Goal: Task Accomplishment & Management: Manage account settings

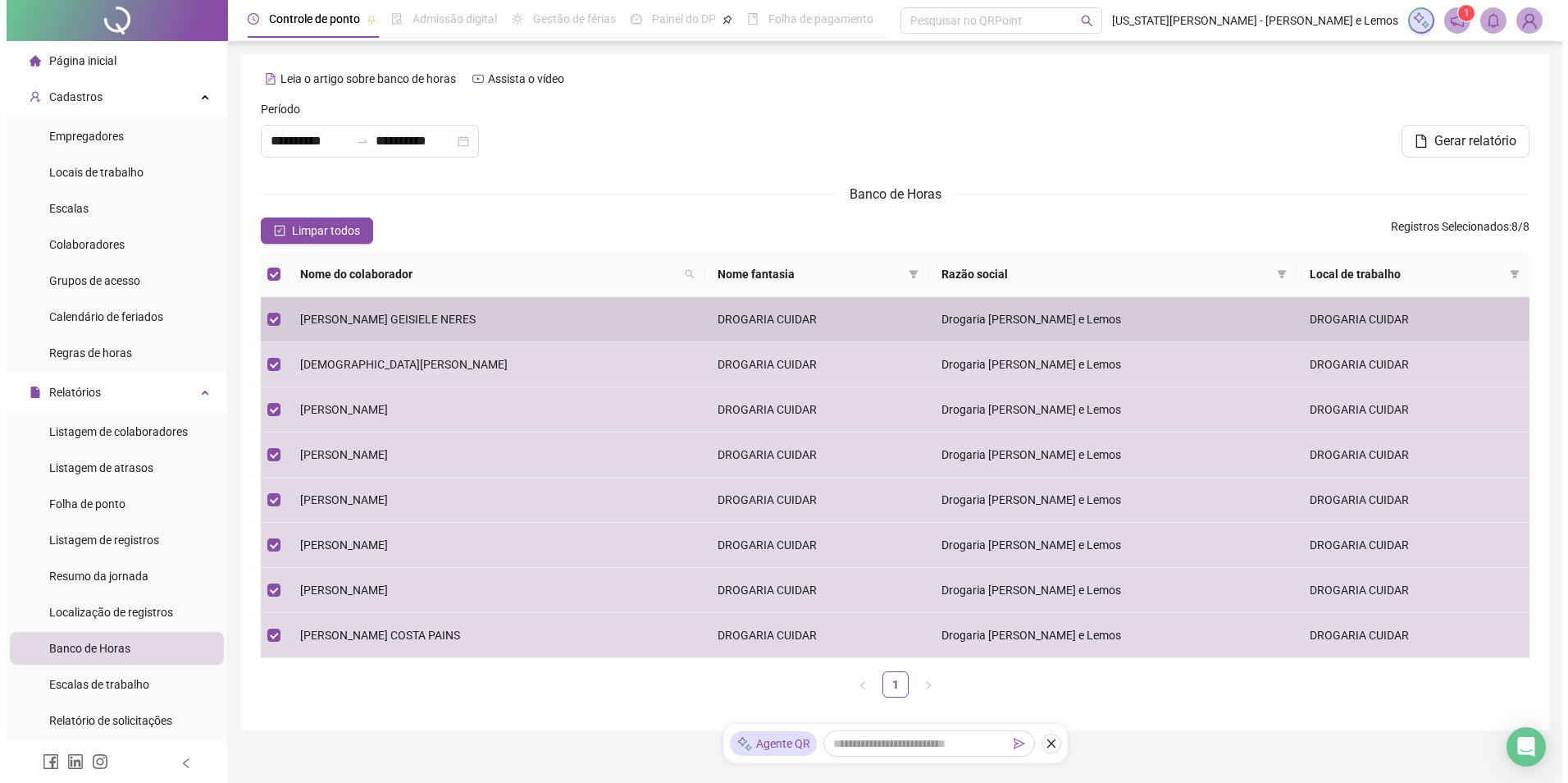
scroll to position [82, 0]
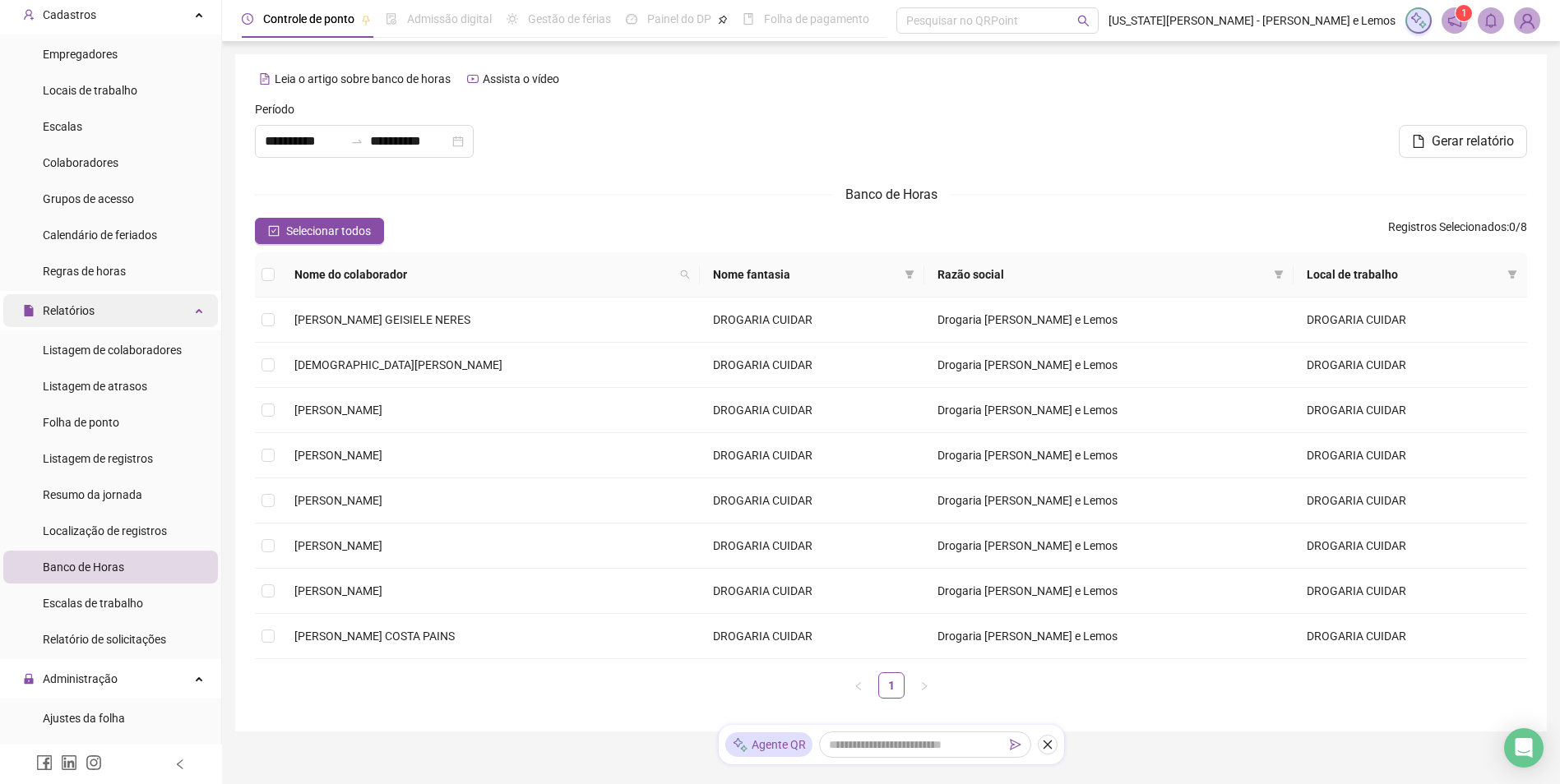
click at [125, 313] on div "Relatórios" at bounding box center [110, 310] width 214 height 33
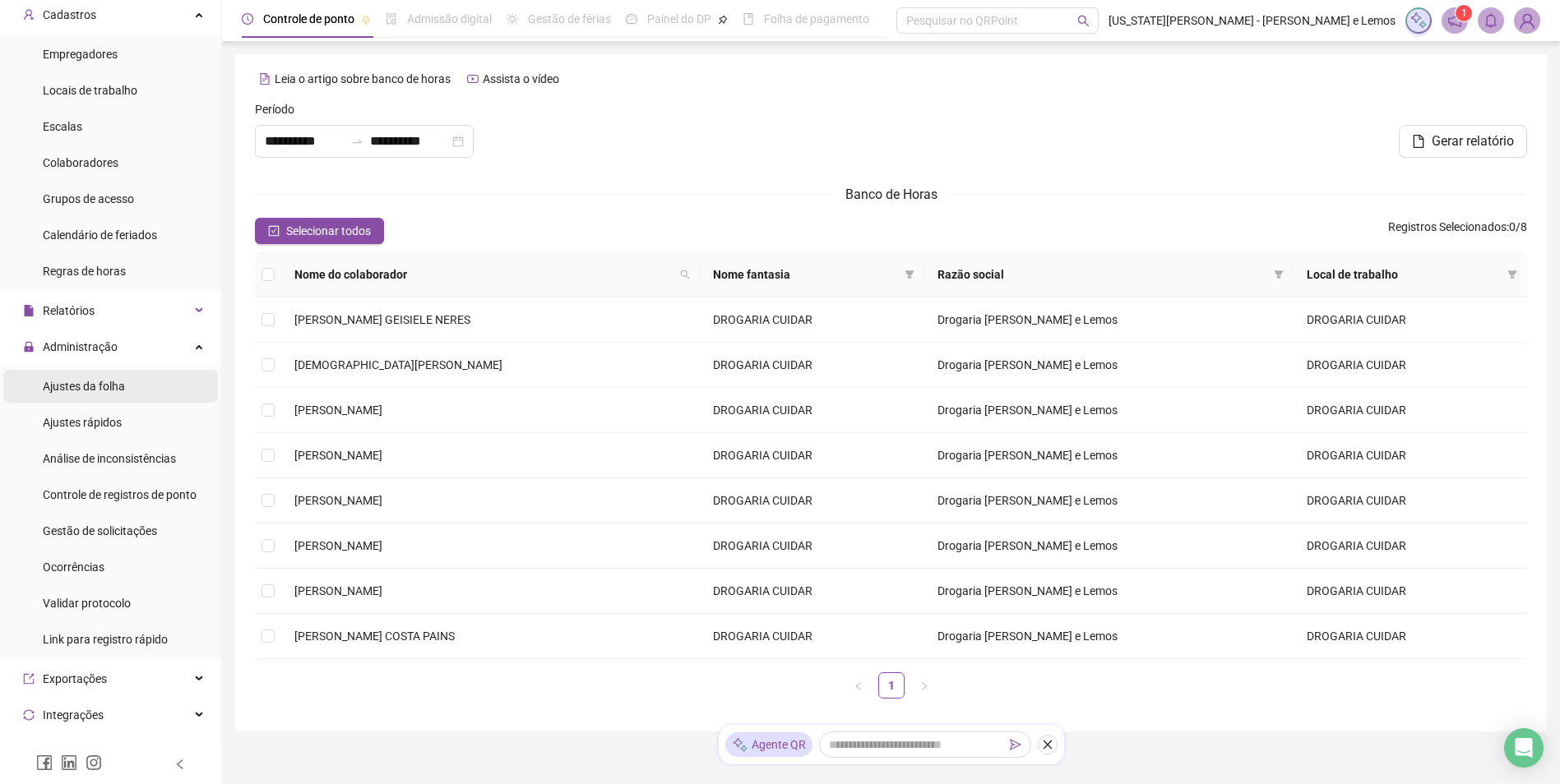
click at [112, 397] on div "Ajustes da folha" at bounding box center [83, 386] width 82 height 33
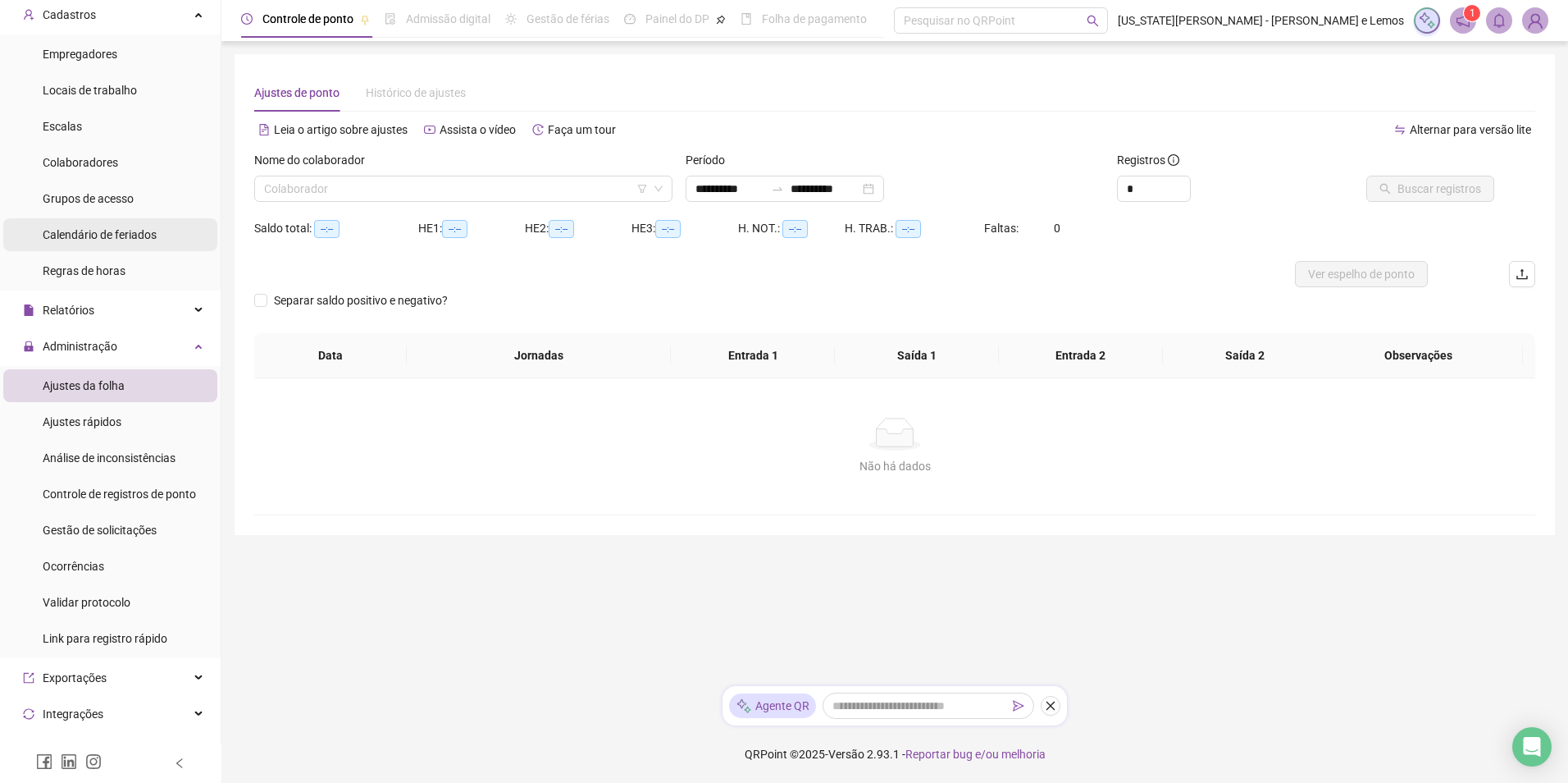
type input "**********"
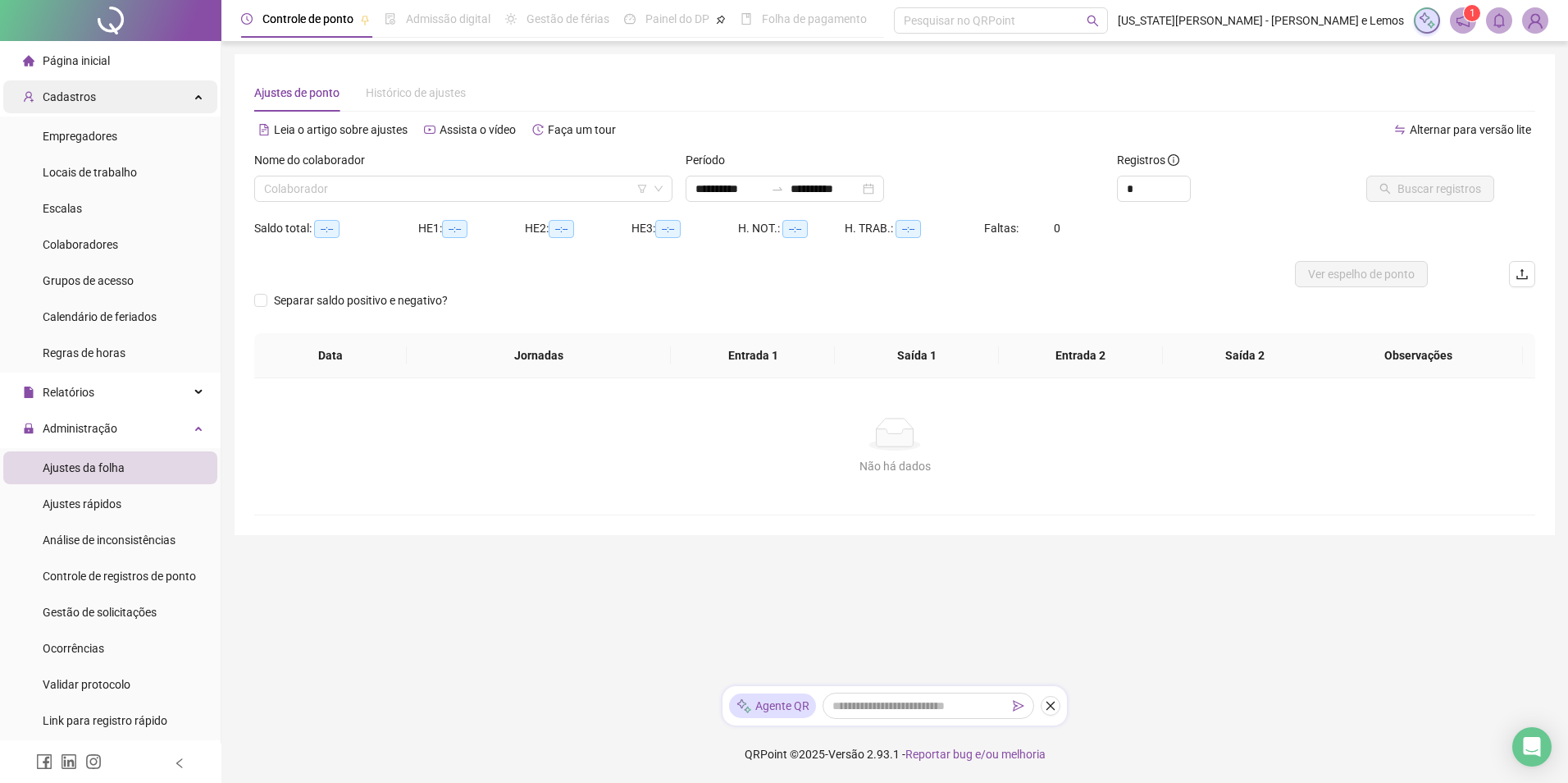
click at [157, 98] on div "Cadastros" at bounding box center [110, 96] width 214 height 33
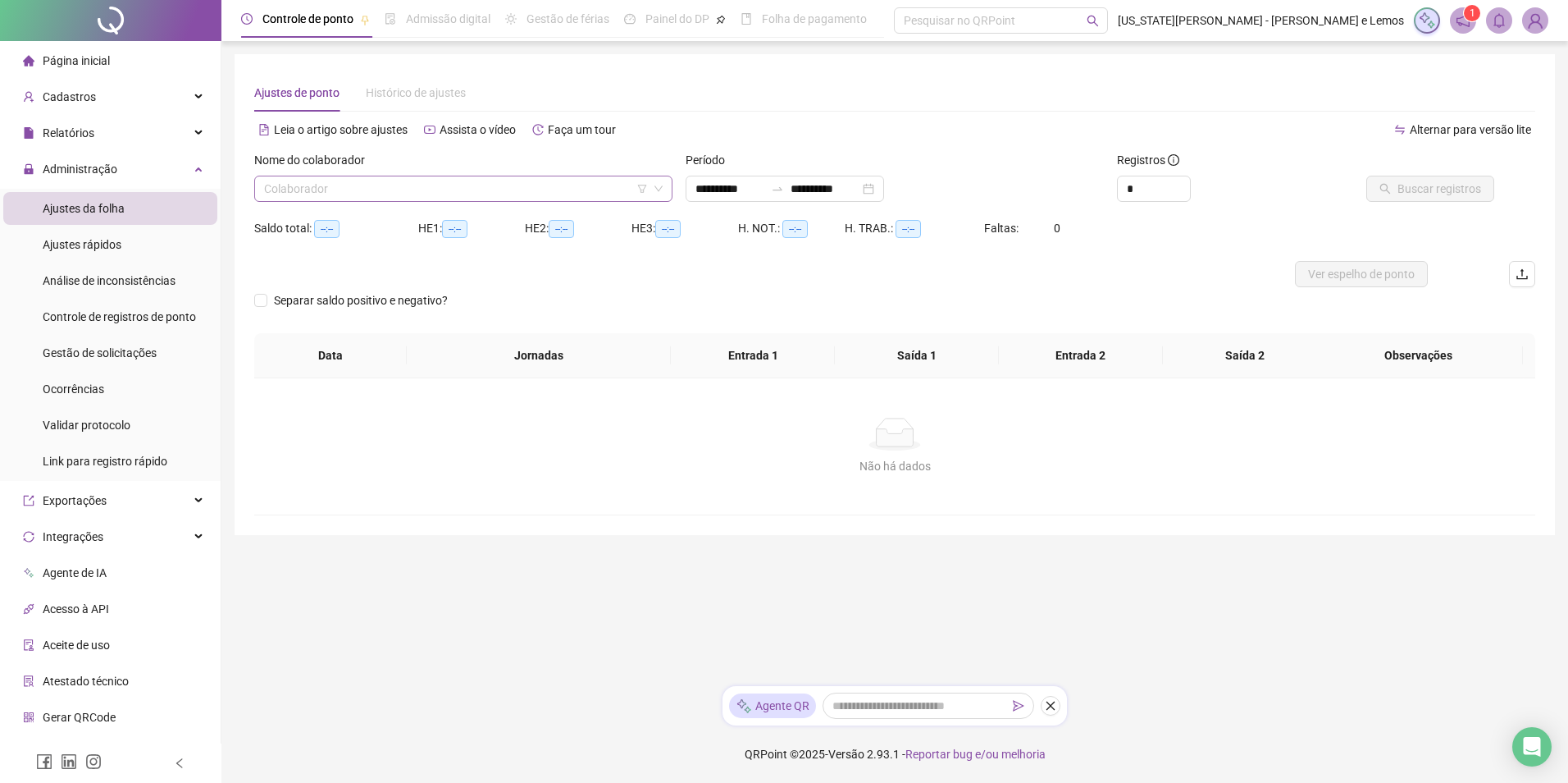
click at [417, 179] on input "search" at bounding box center [456, 188] width 383 height 25
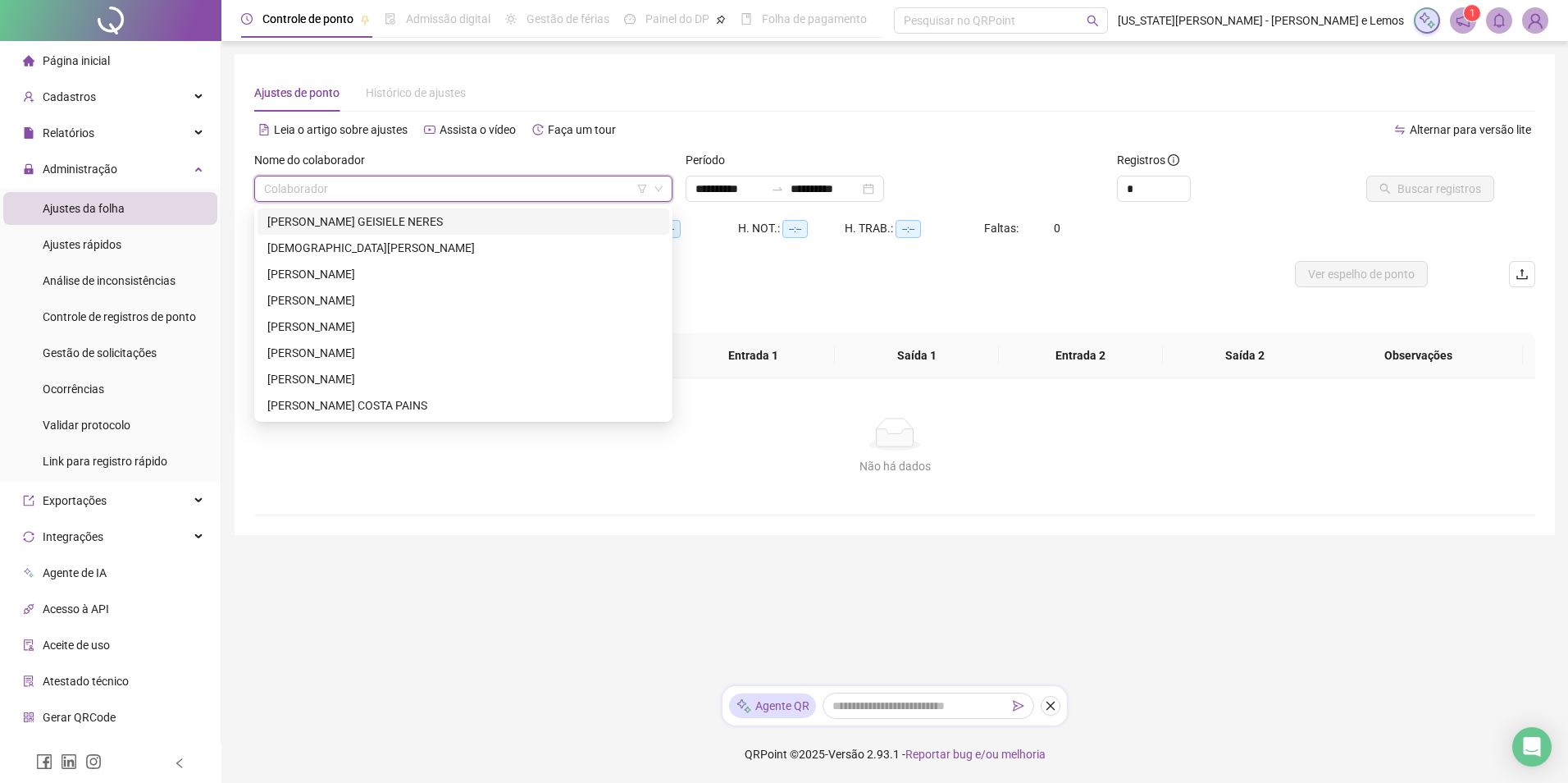
click at [403, 221] on div "[PERSON_NAME] GEISIELE NERES" at bounding box center [464, 221] width 392 height 18
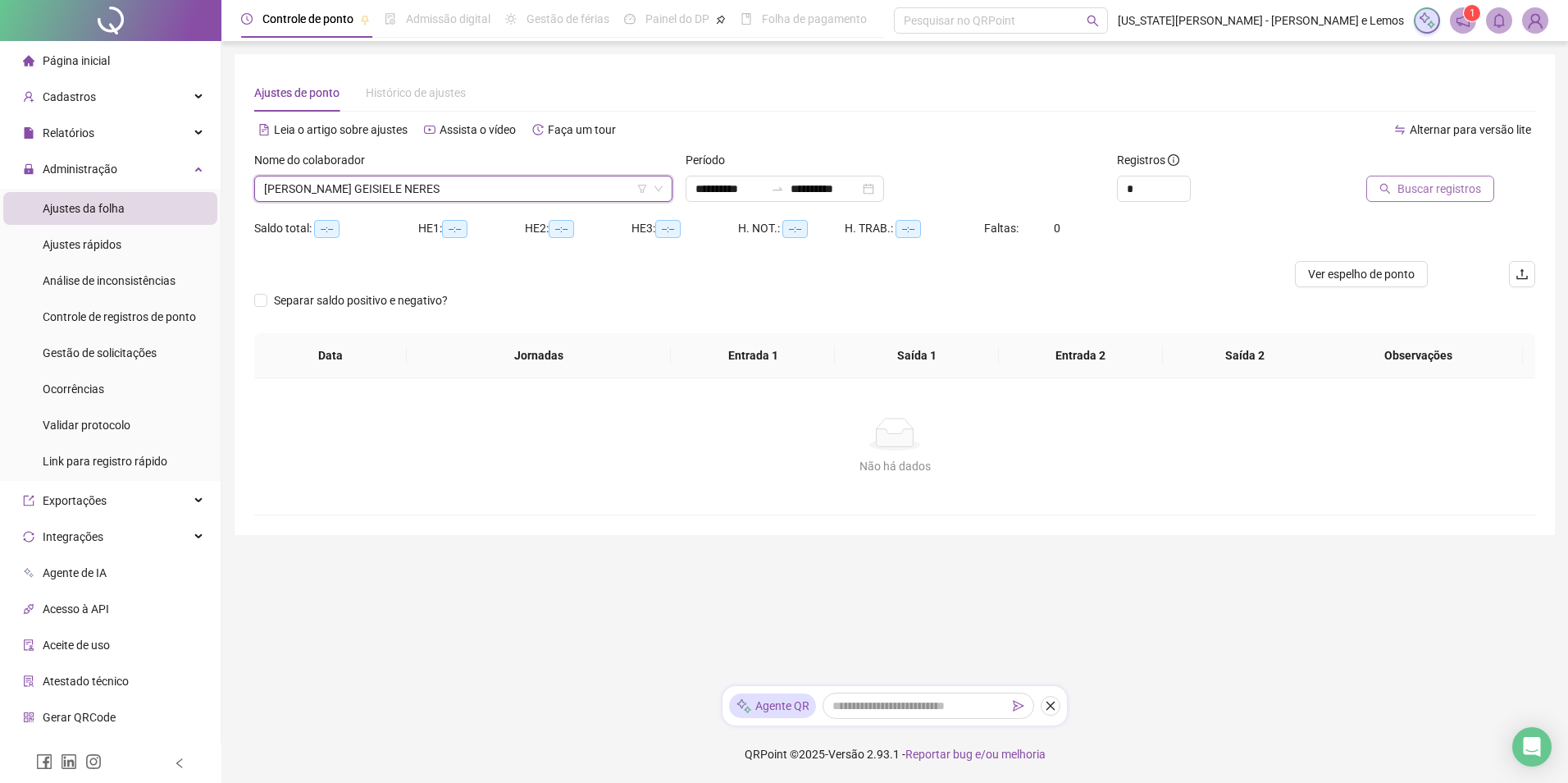
click at [1427, 190] on span "Buscar registros" at bounding box center [1439, 188] width 83 height 18
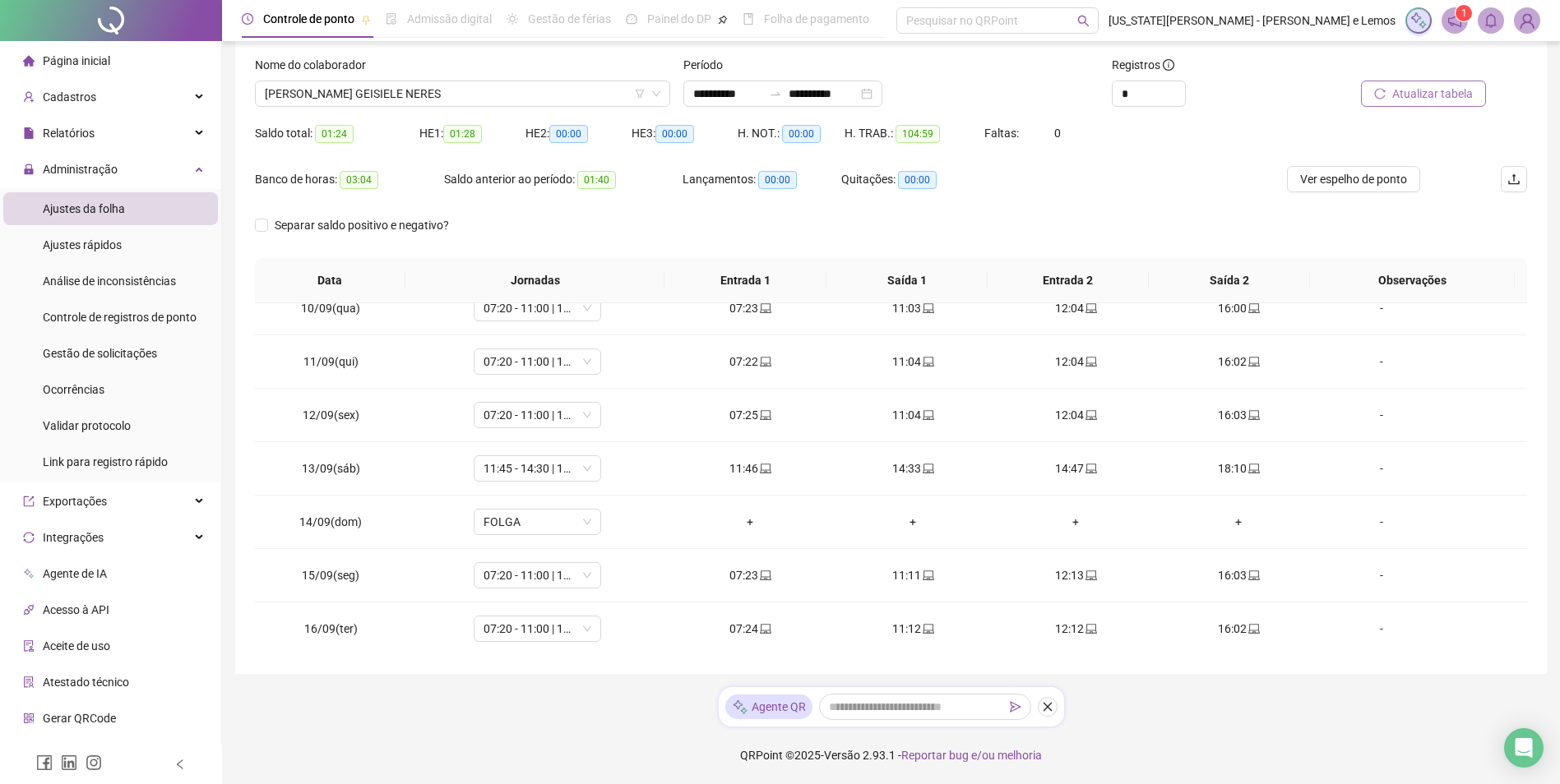
scroll to position [504, 0]
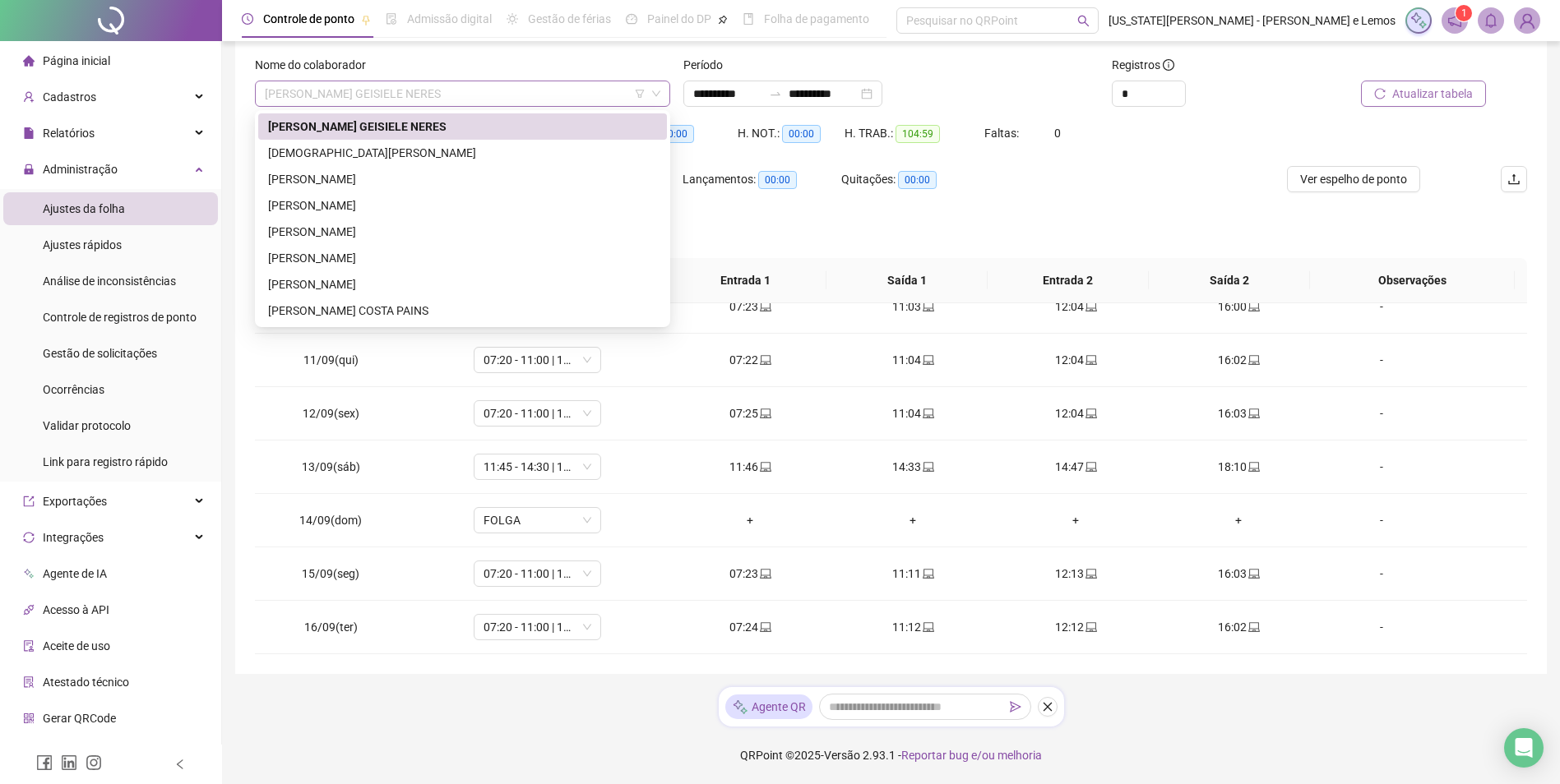
click at [524, 88] on span "[PERSON_NAME] GEISIELE NERES" at bounding box center [463, 93] width 395 height 25
click at [502, 247] on div "[PERSON_NAME]" at bounding box center [462, 258] width 408 height 26
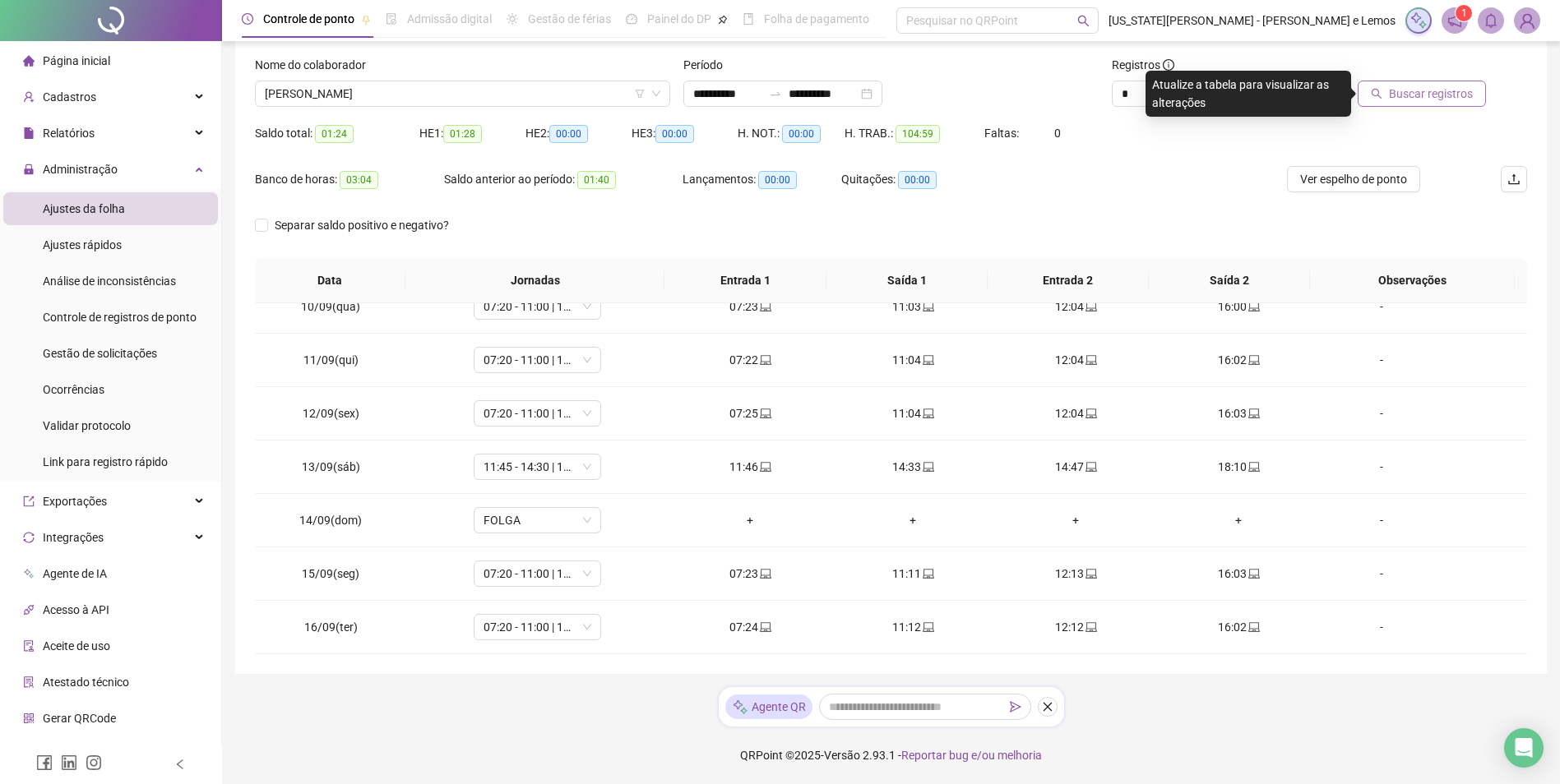
click at [1359, 84] on div "Buscar registros" at bounding box center [1405, 93] width 160 height 26
click at [1369, 88] on button "Buscar registros" at bounding box center [1421, 93] width 128 height 26
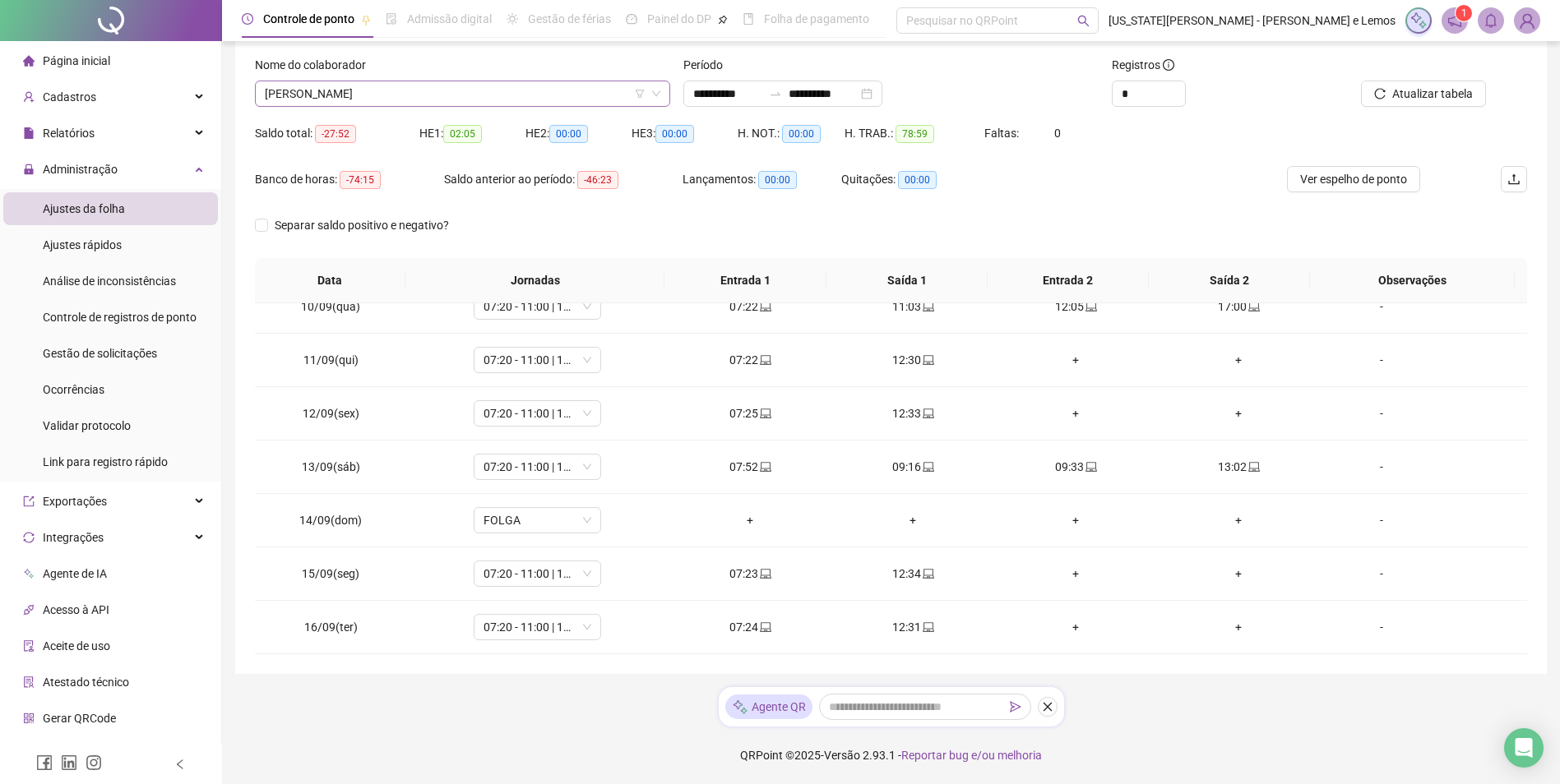
click at [515, 85] on span "[PERSON_NAME]" at bounding box center [463, 93] width 395 height 25
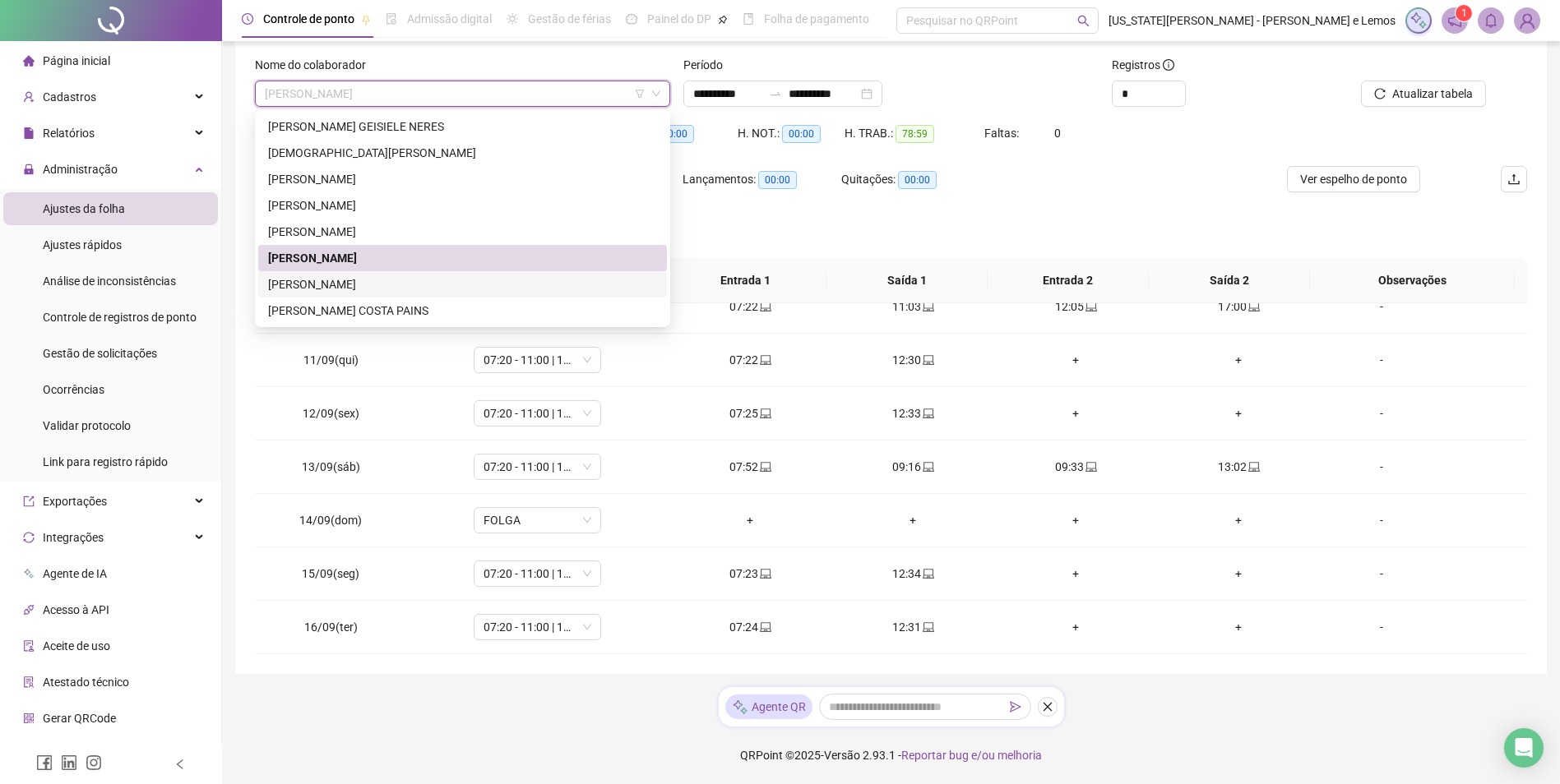
click at [414, 290] on div "[PERSON_NAME]" at bounding box center [463, 284] width 389 height 18
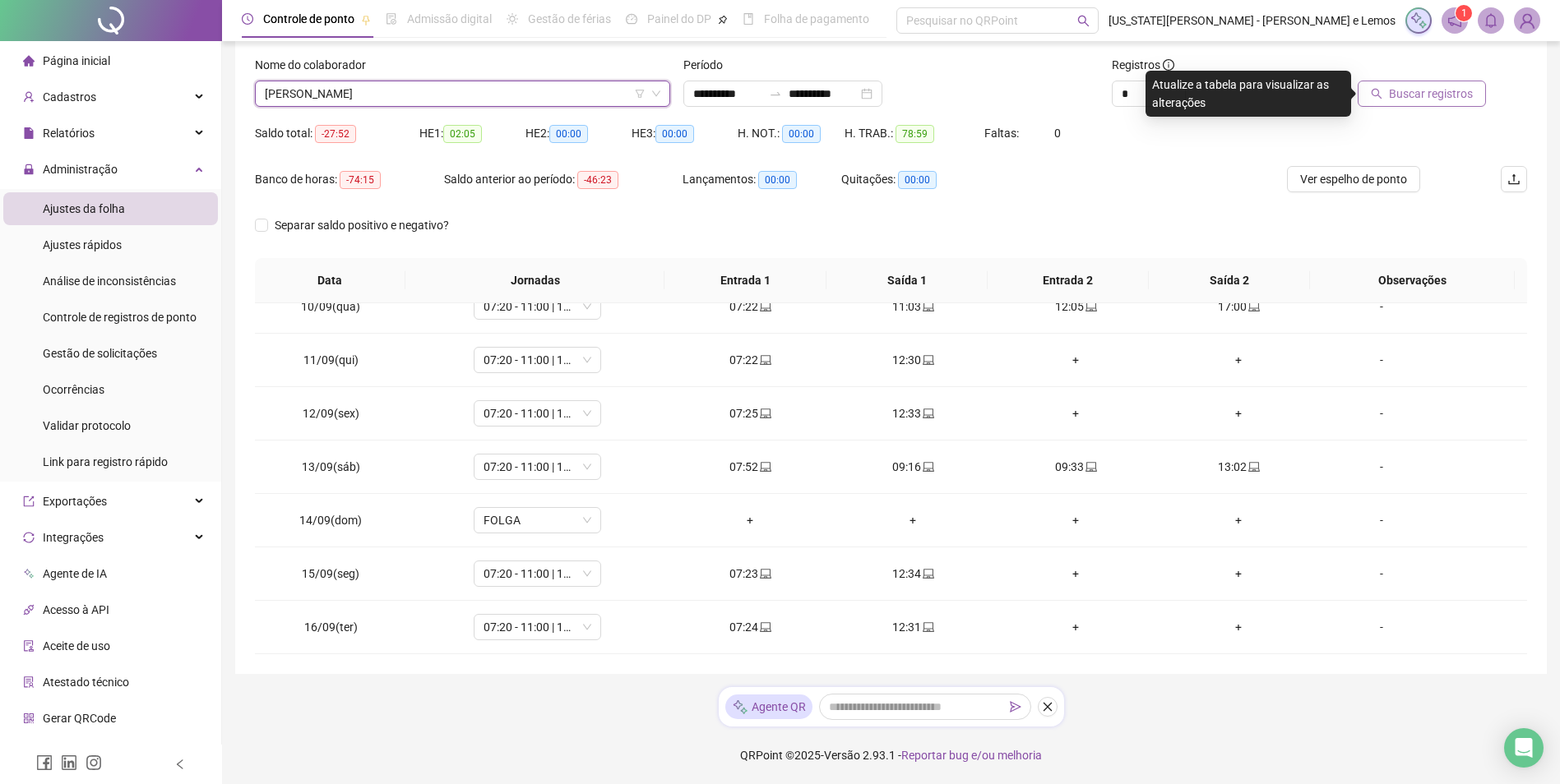
click at [1371, 97] on button "Buscar registros" at bounding box center [1421, 93] width 128 height 26
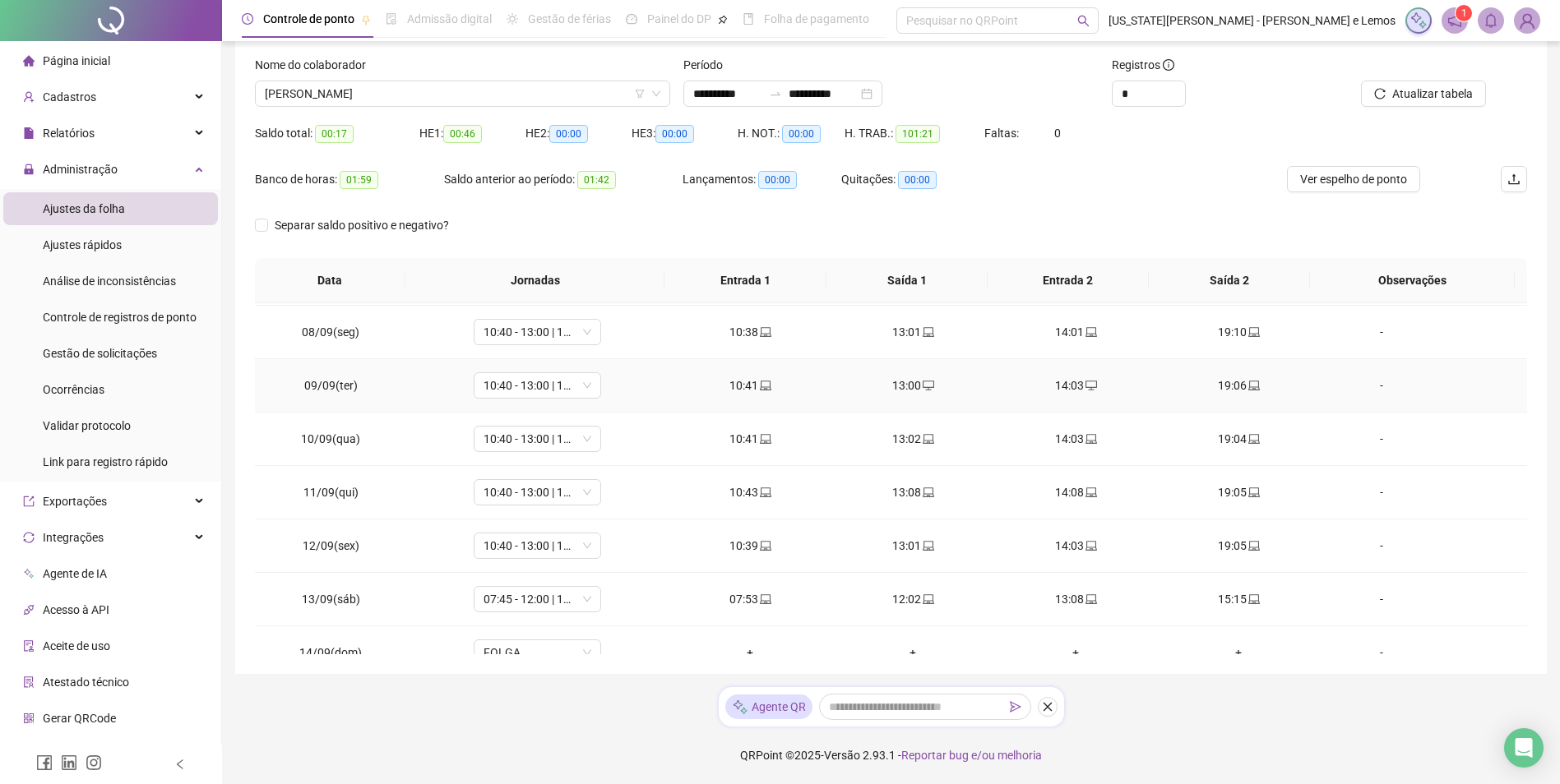
scroll to position [411, 0]
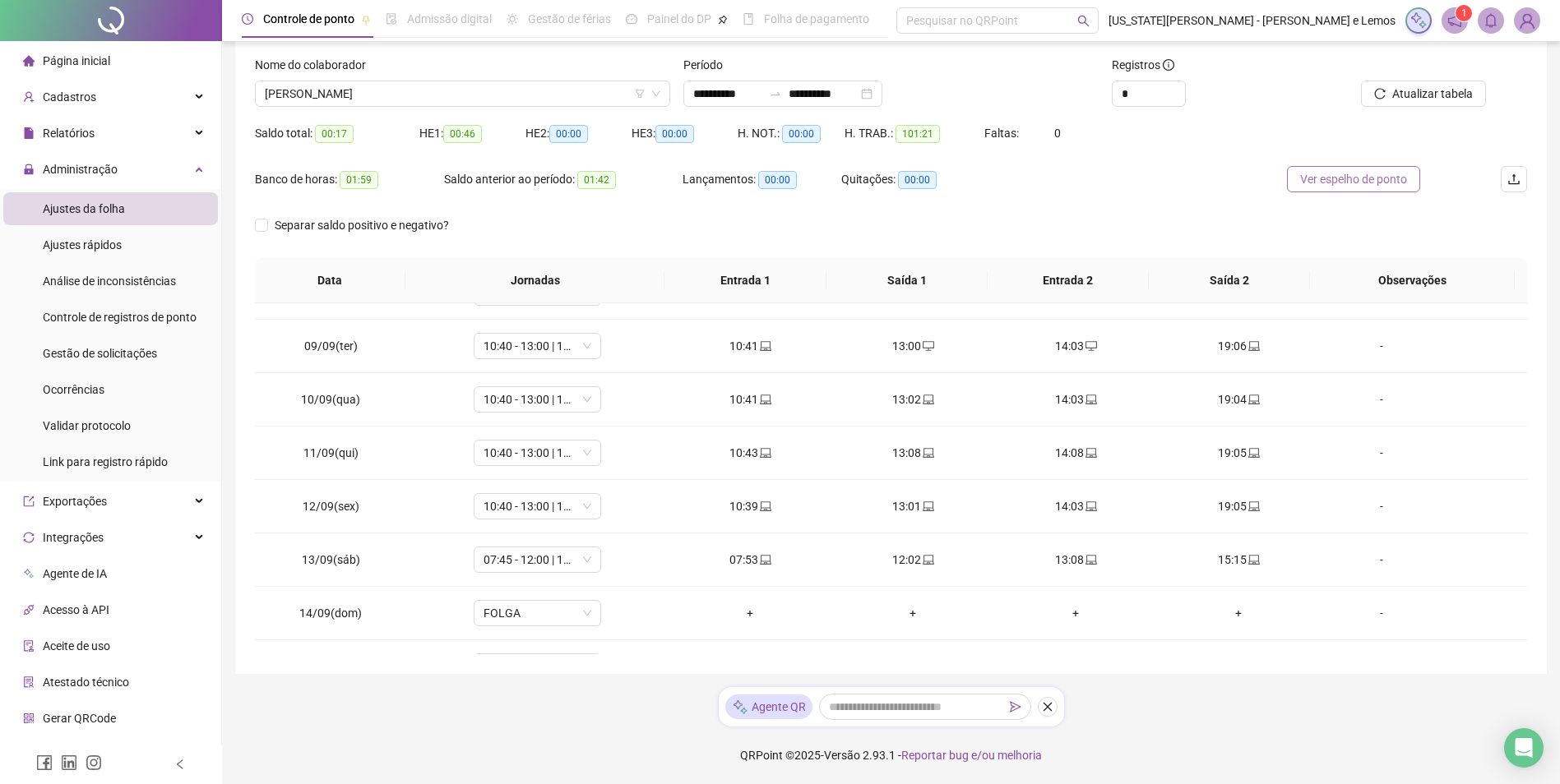
click at [1321, 182] on span "Ver espelho de ponto" at bounding box center [1353, 179] width 107 height 18
click at [561, 107] on div "Nome do colaborador [PERSON_NAME]" at bounding box center [462, 87] width 428 height 65
click at [546, 89] on span "[PERSON_NAME]" at bounding box center [463, 93] width 395 height 25
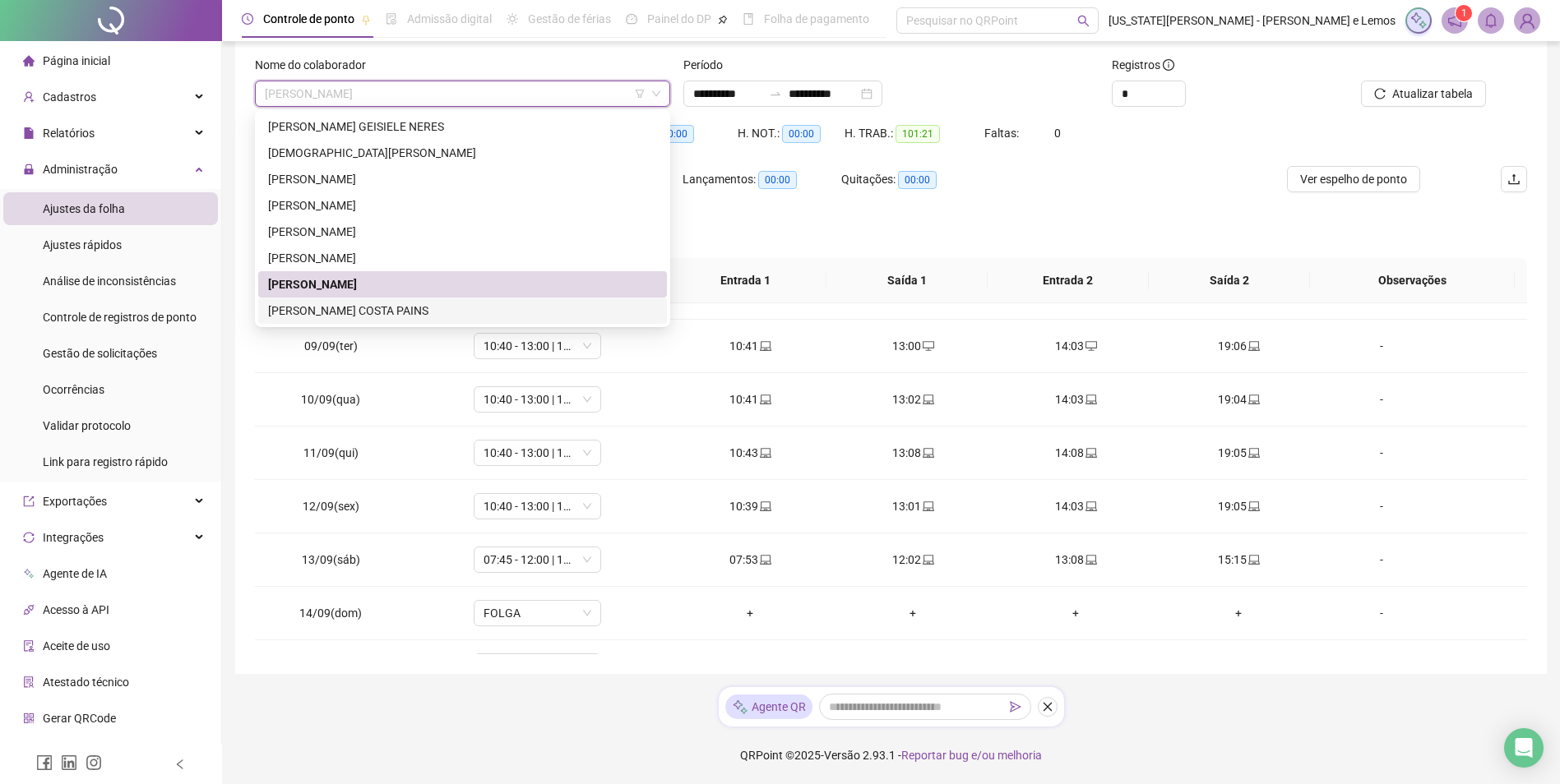
click at [509, 316] on div "[PERSON_NAME] COSTA PAINS" at bounding box center [463, 311] width 389 height 18
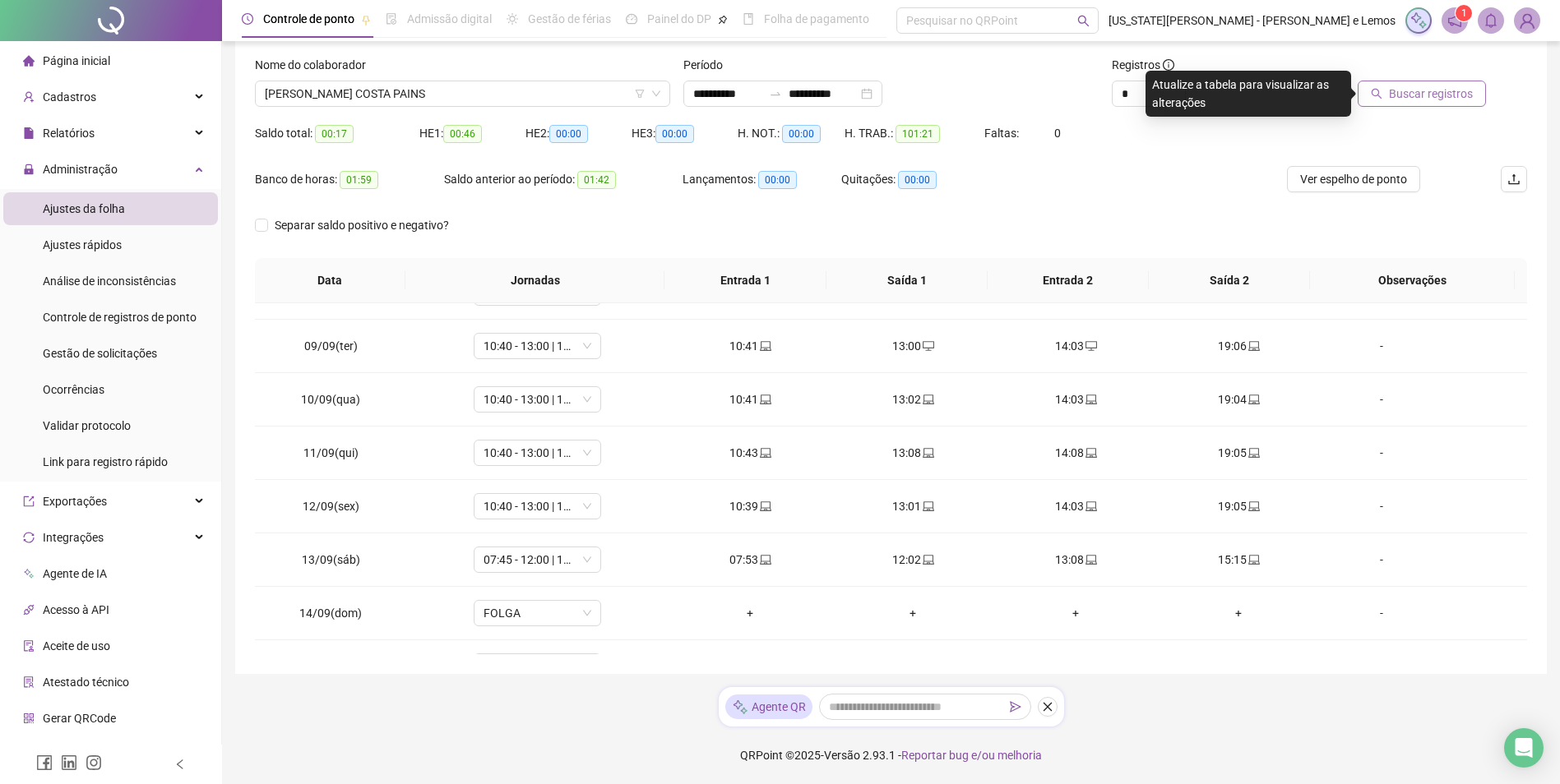
click at [1401, 94] on span "Buscar registros" at bounding box center [1430, 93] width 83 height 18
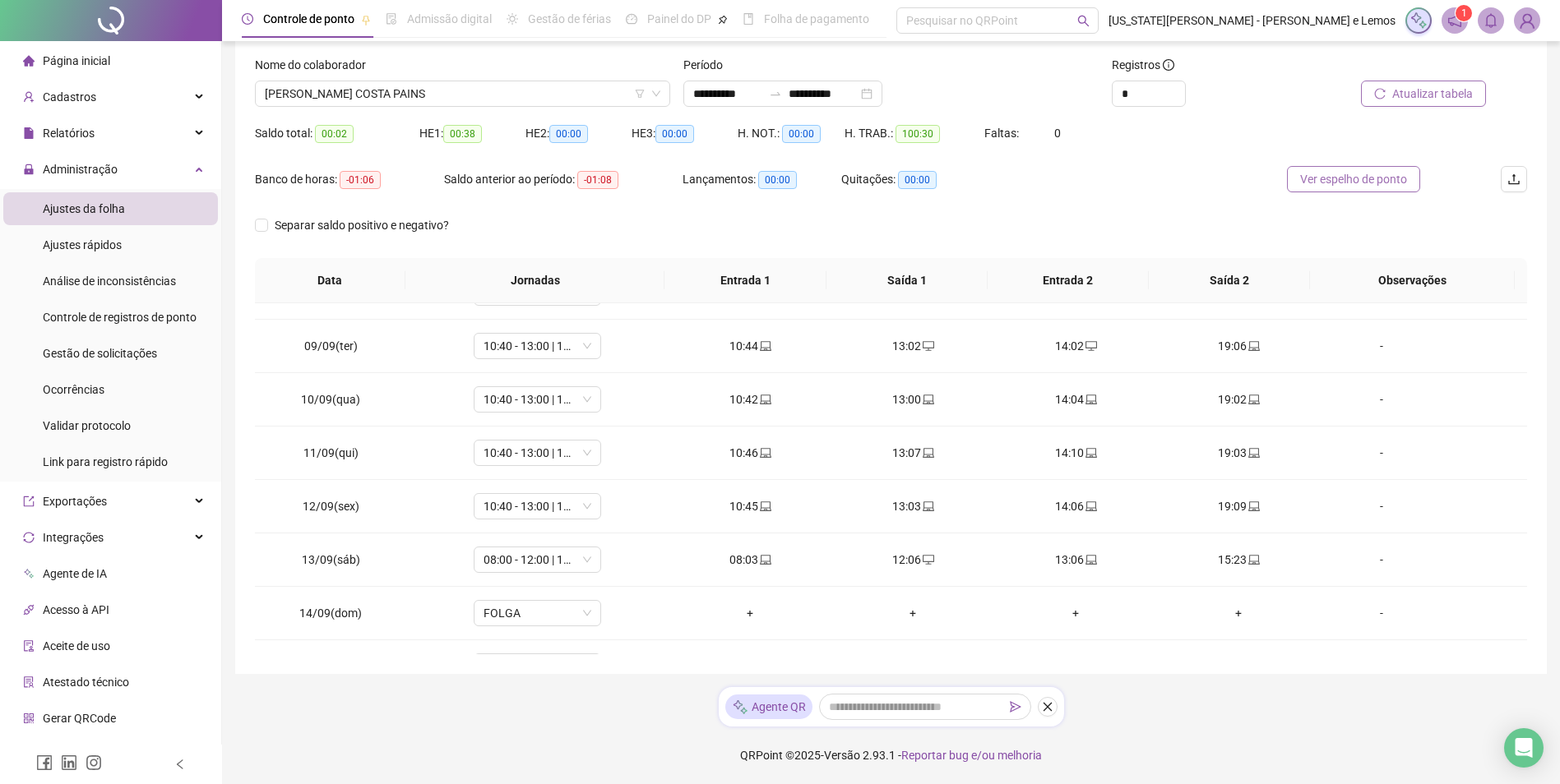
click at [1356, 179] on span "Ver espelho de ponto" at bounding box center [1353, 179] width 107 height 18
click at [160, 276] on span "Análise de inconsistências" at bounding box center [109, 281] width 133 height 13
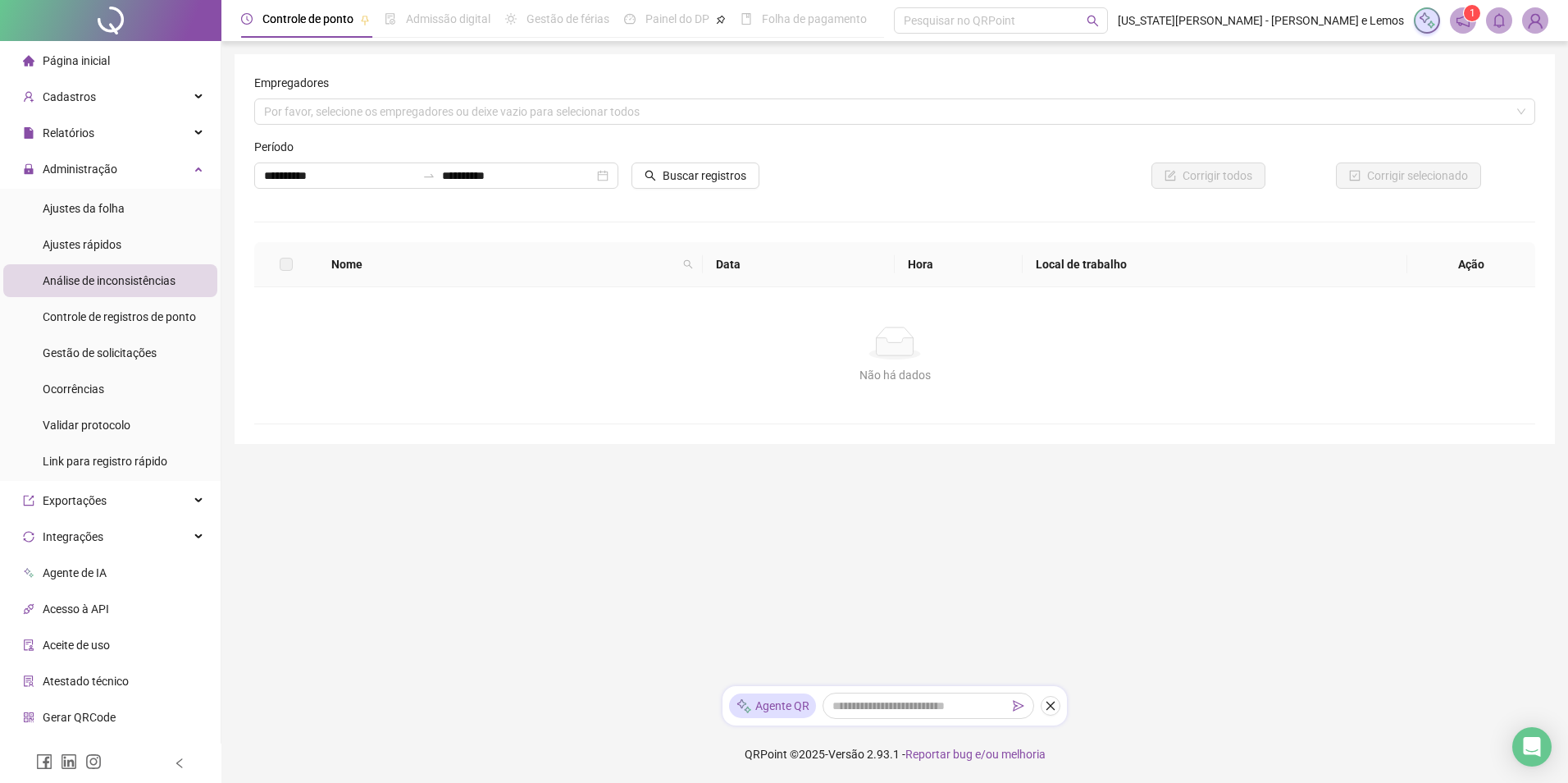
click at [366, 349] on div "Não há dados" at bounding box center [894, 343] width 1241 height 33
click at [710, 160] on div at bounding box center [733, 150] width 203 height 25
click at [718, 174] on span "Buscar registros" at bounding box center [704, 175] width 83 height 18
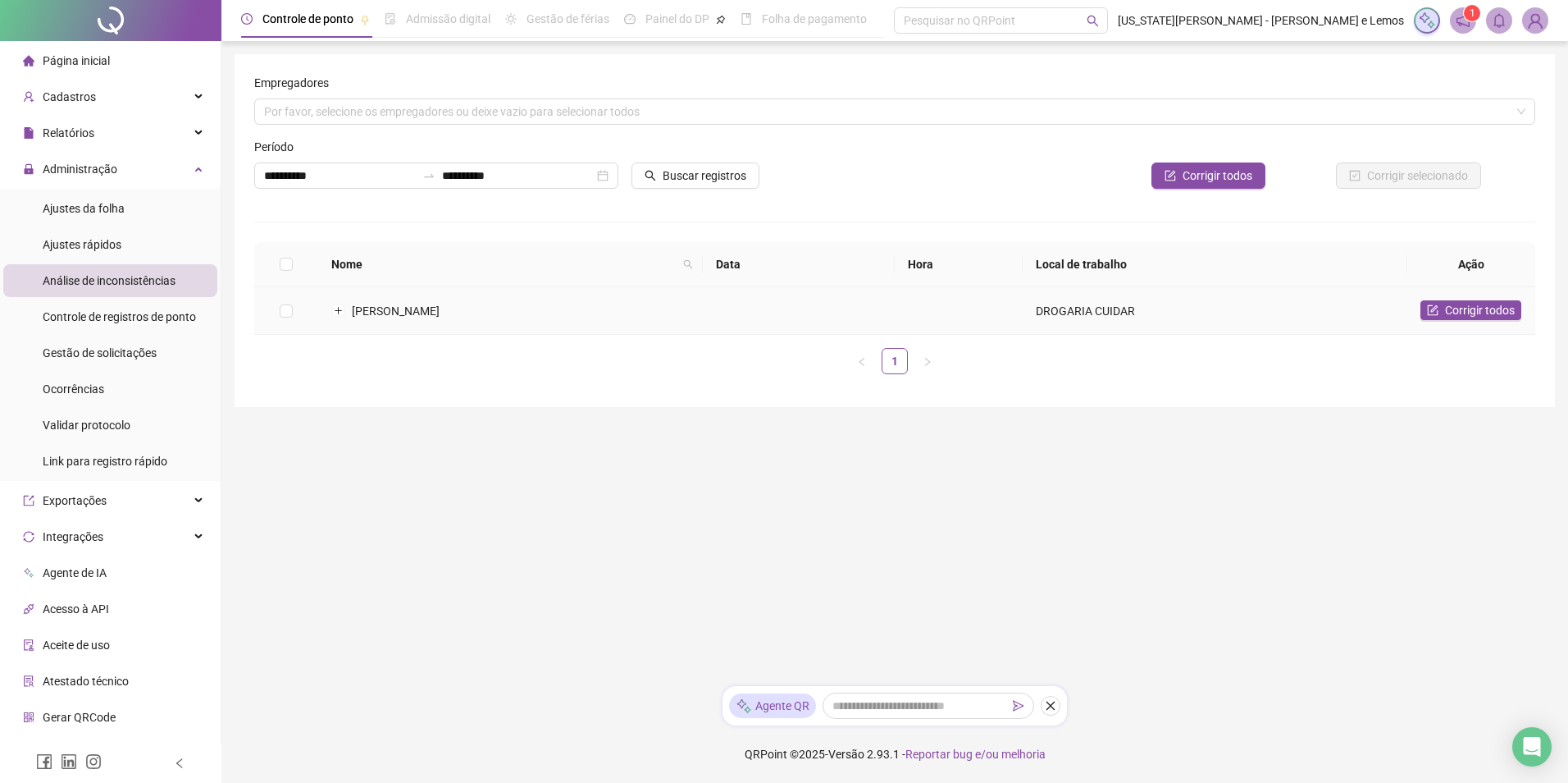
click at [1226, 313] on td "DROGARIA CUIDAR" at bounding box center [1214, 311] width 384 height 48
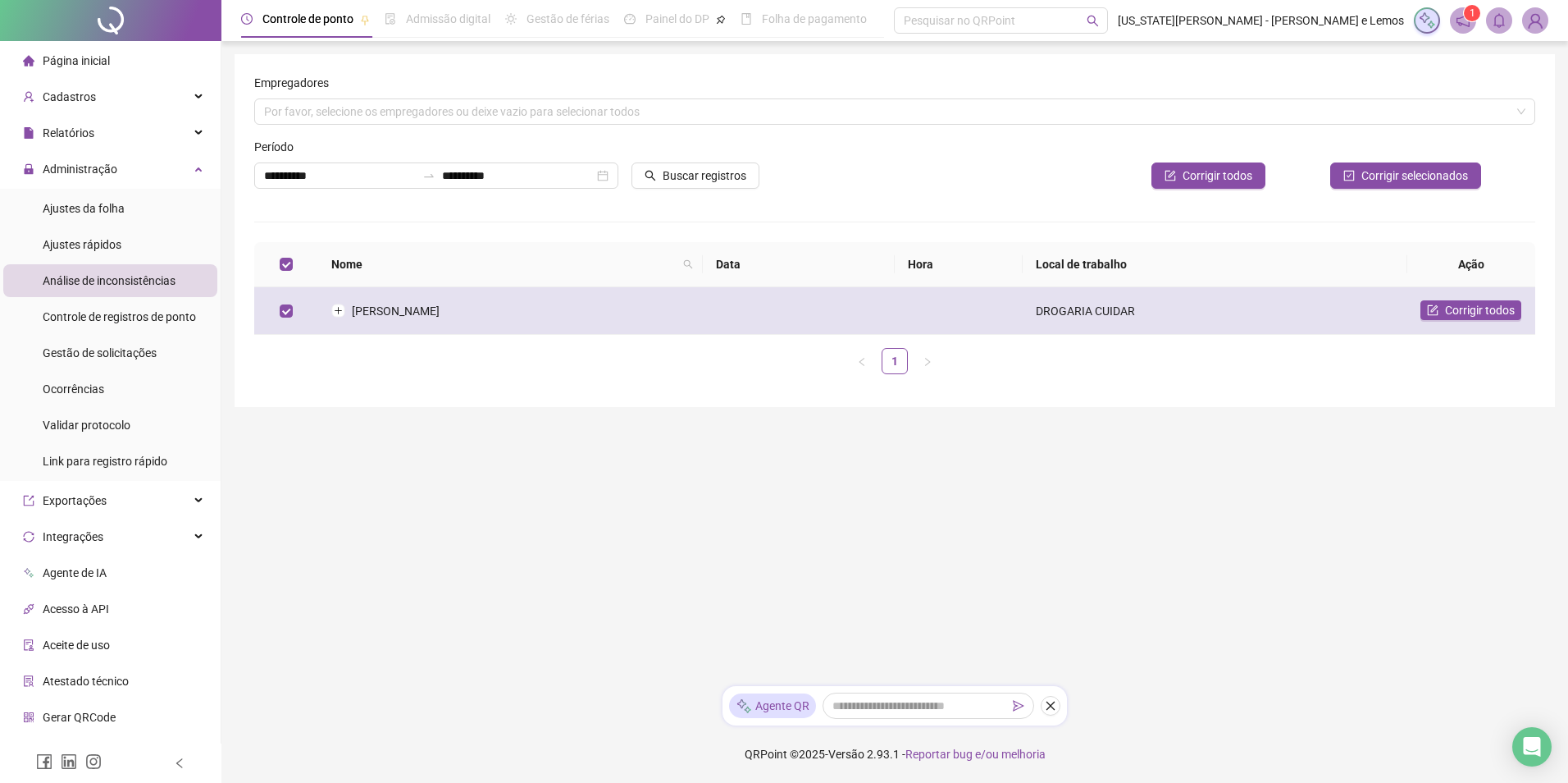
click at [1136, 301] on td "DROGARIA CUIDAR" at bounding box center [1214, 311] width 384 height 48
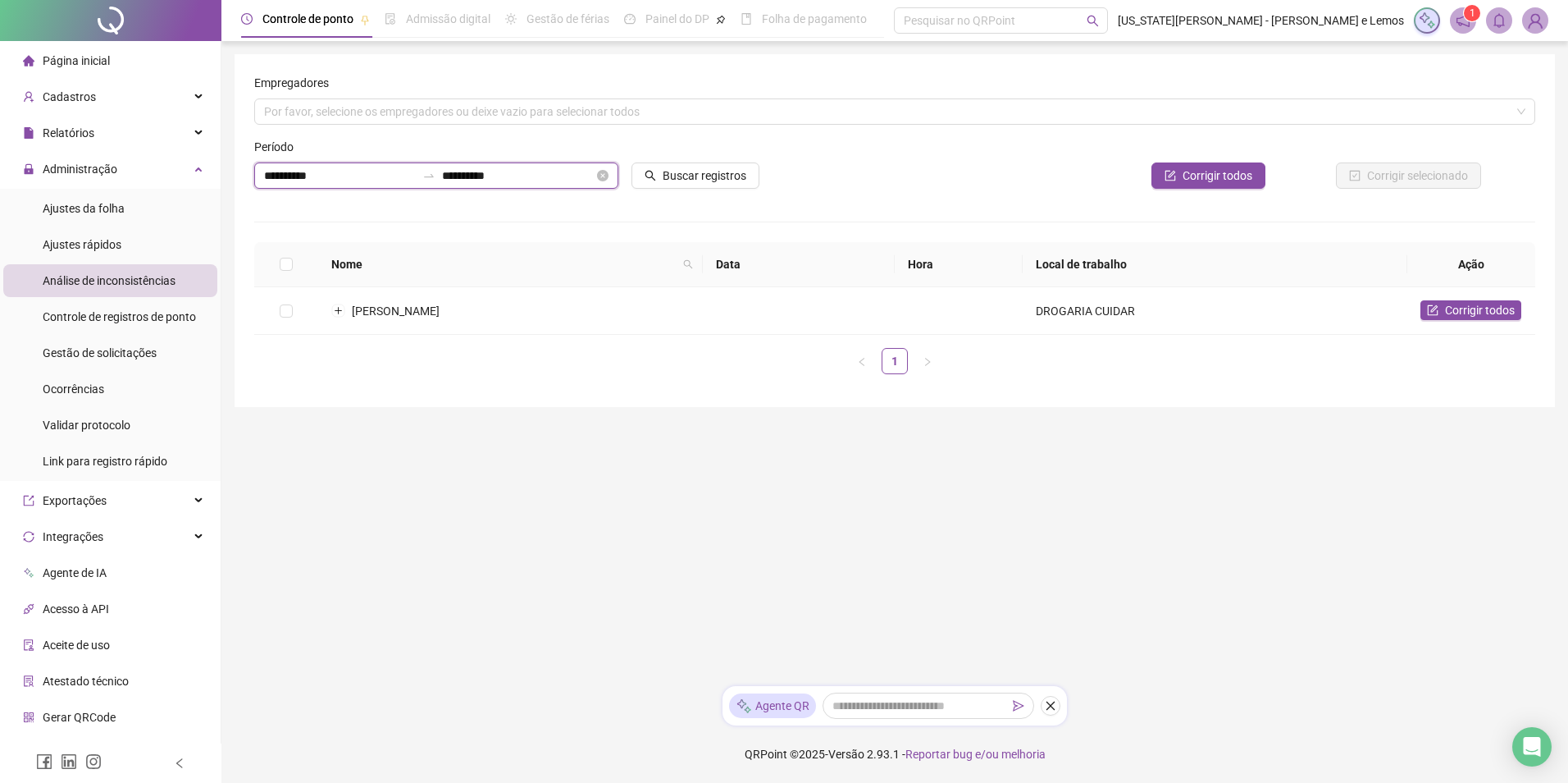
click at [277, 180] on input "**********" at bounding box center [340, 175] width 152 height 18
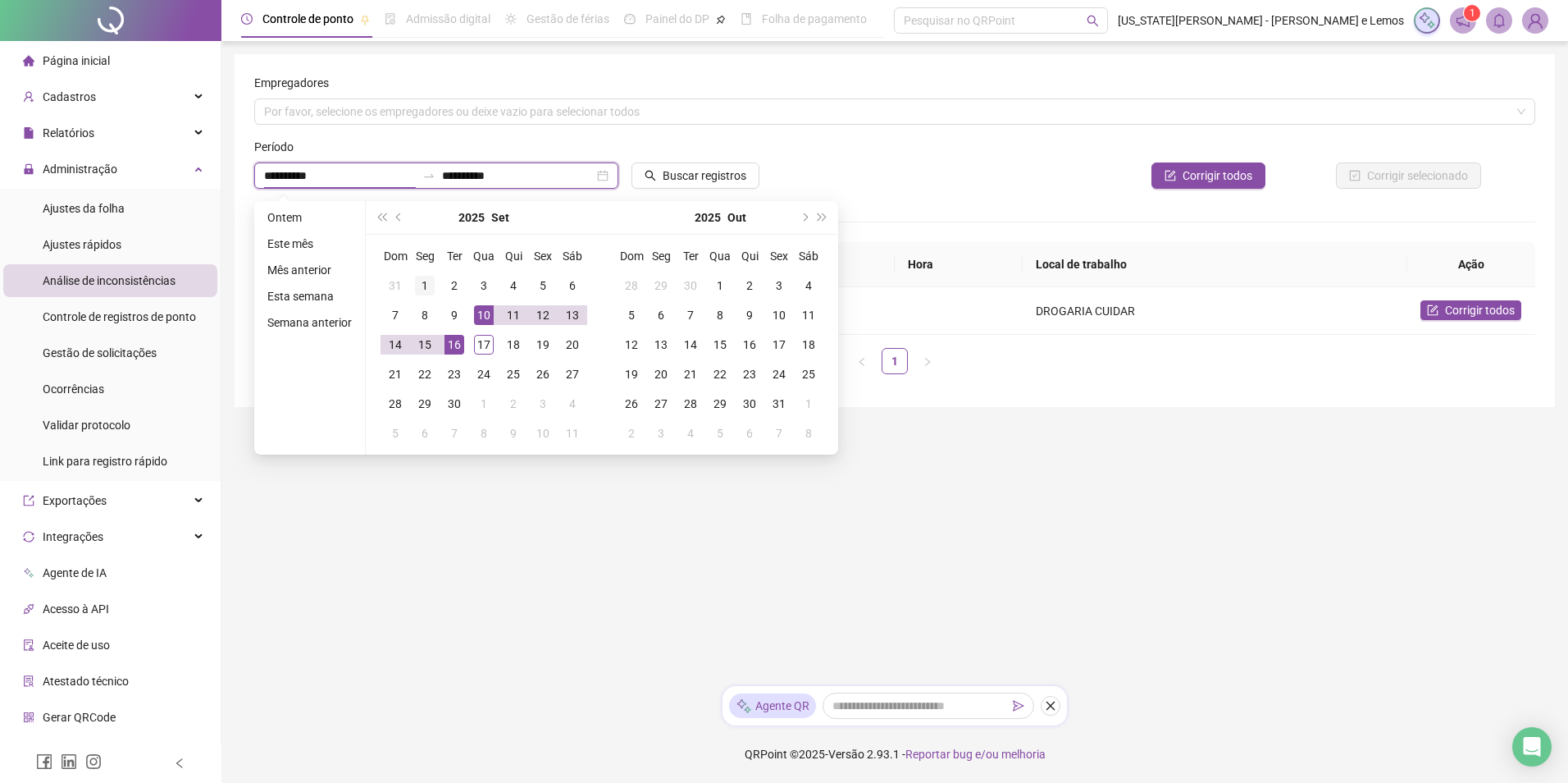
type input "**********"
click at [428, 276] on div "1" at bounding box center [425, 285] width 20 height 20
type input "**********"
click at [454, 340] on div "16" at bounding box center [455, 345] width 20 height 20
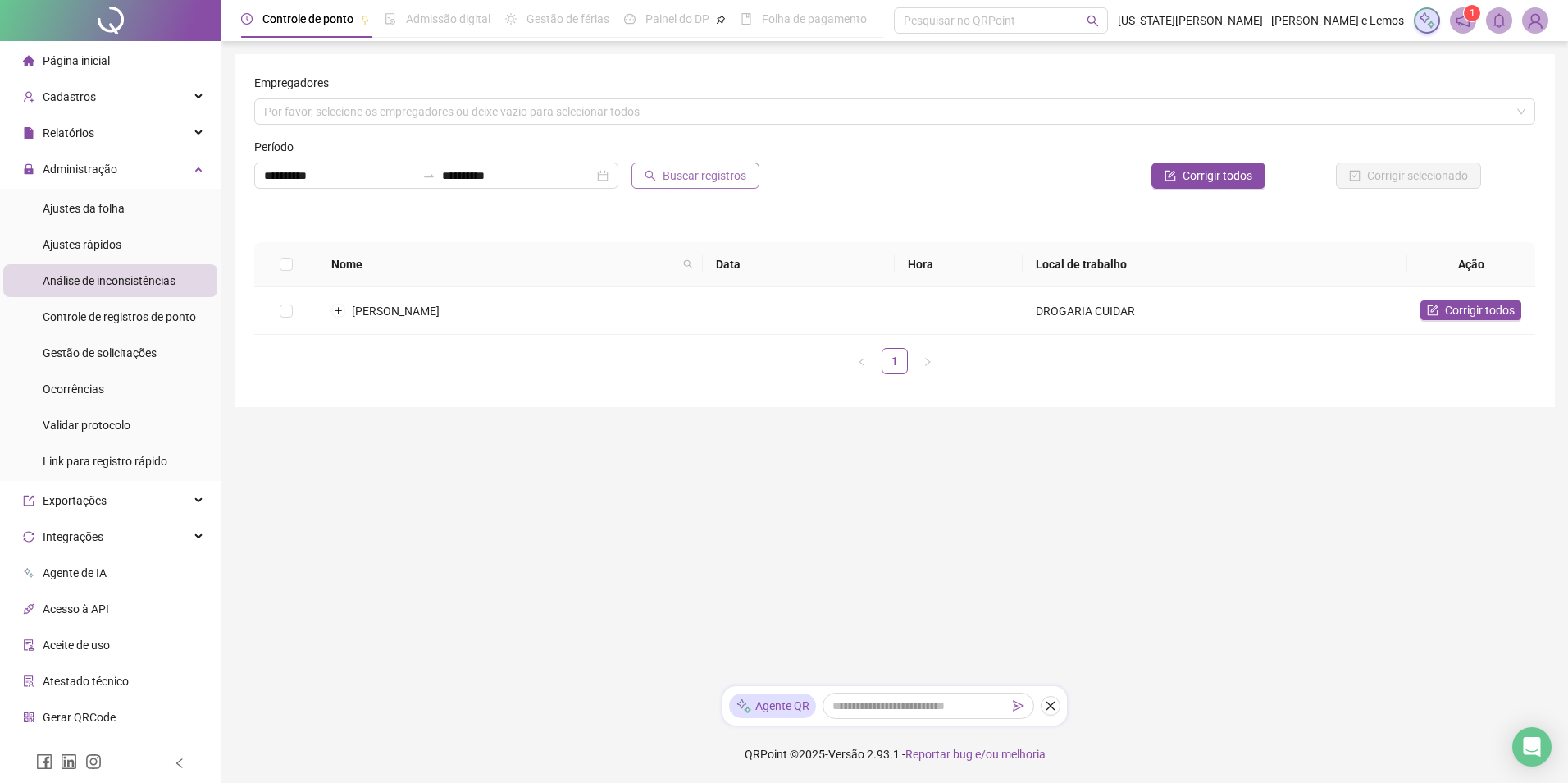
click at [666, 185] on button "Buscar registros" at bounding box center [695, 175] width 128 height 26
click at [1022, 308] on td "DROGARIA CUIDAR" at bounding box center [1214, 311] width 384 height 48
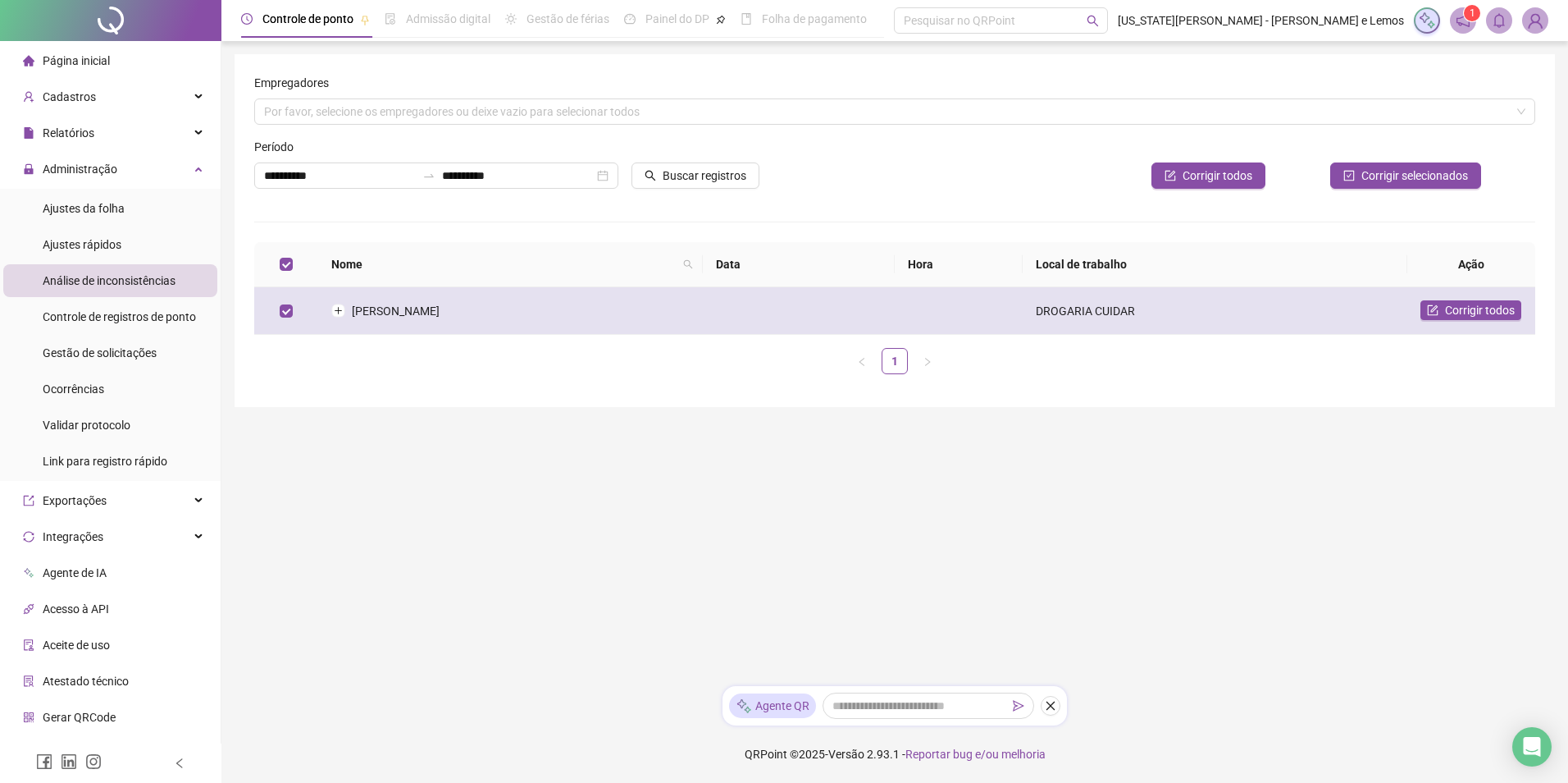
click at [1022, 308] on td "DROGARIA CUIDAR" at bounding box center [1214, 311] width 384 height 48
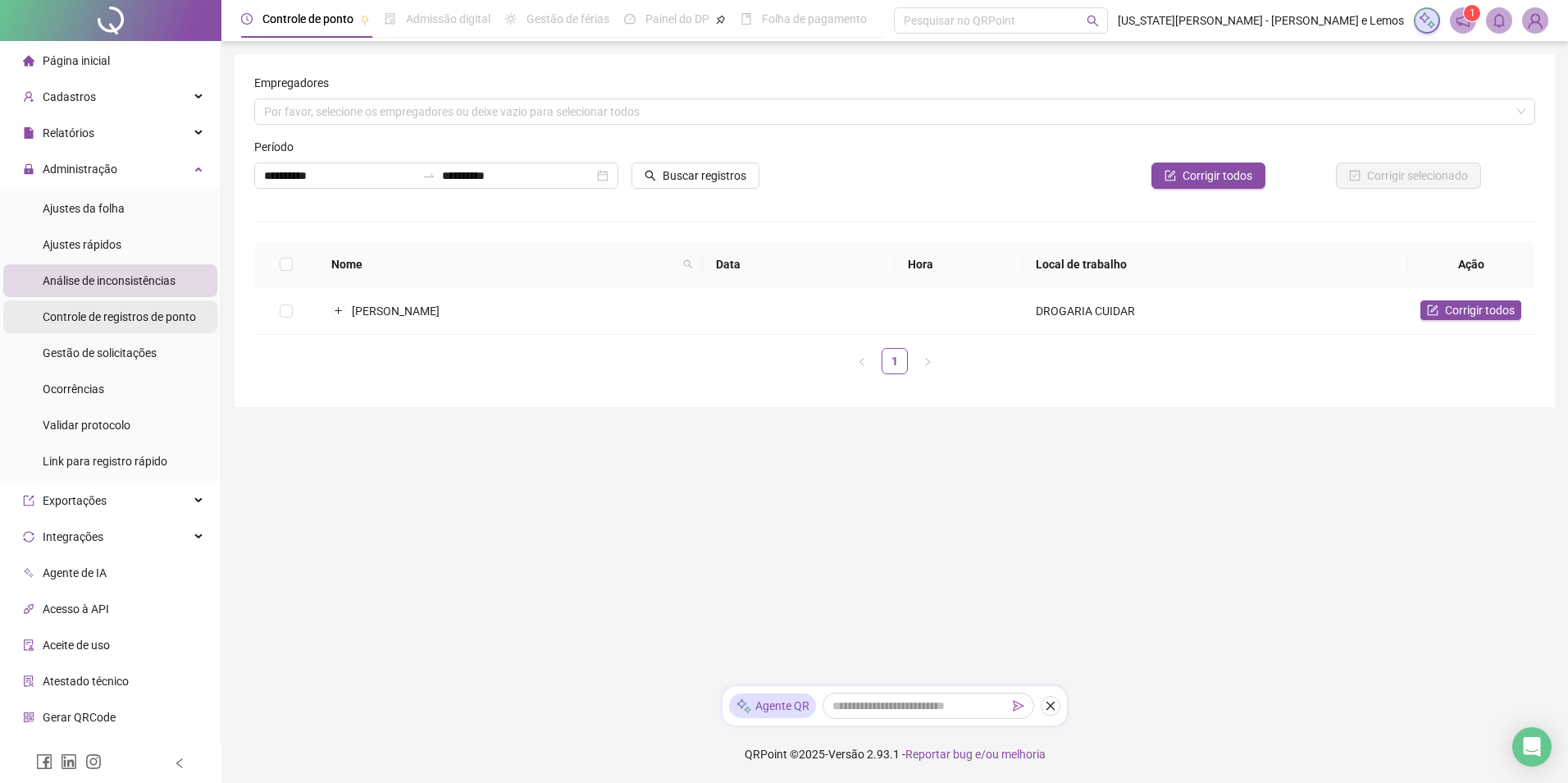
click at [174, 331] on div "Controle de registros de ponto" at bounding box center [119, 316] width 154 height 33
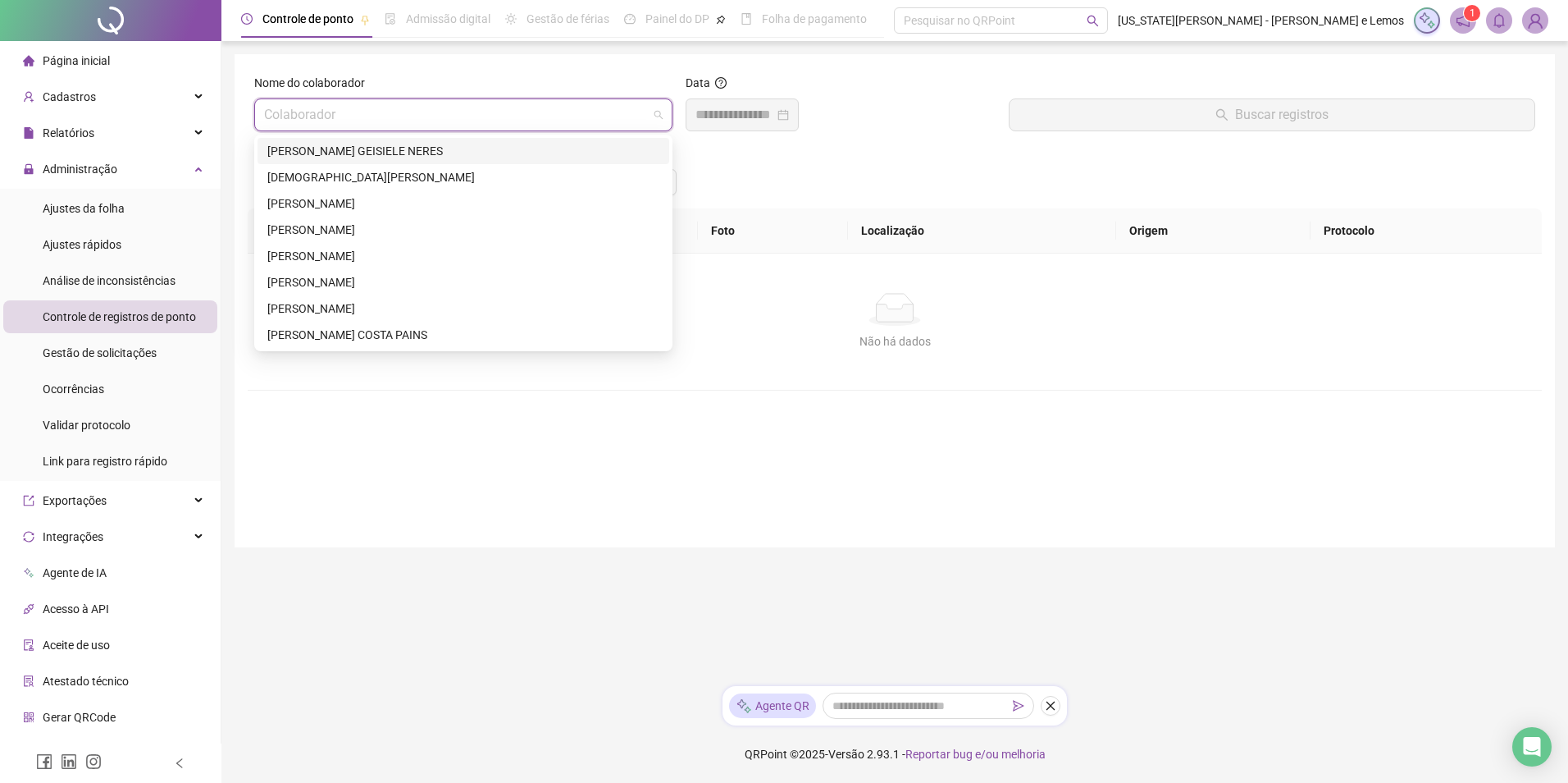
click at [383, 126] on input "search" at bounding box center [456, 114] width 383 height 31
click at [371, 148] on div "[PERSON_NAME] GEISIELE NERES" at bounding box center [464, 151] width 392 height 18
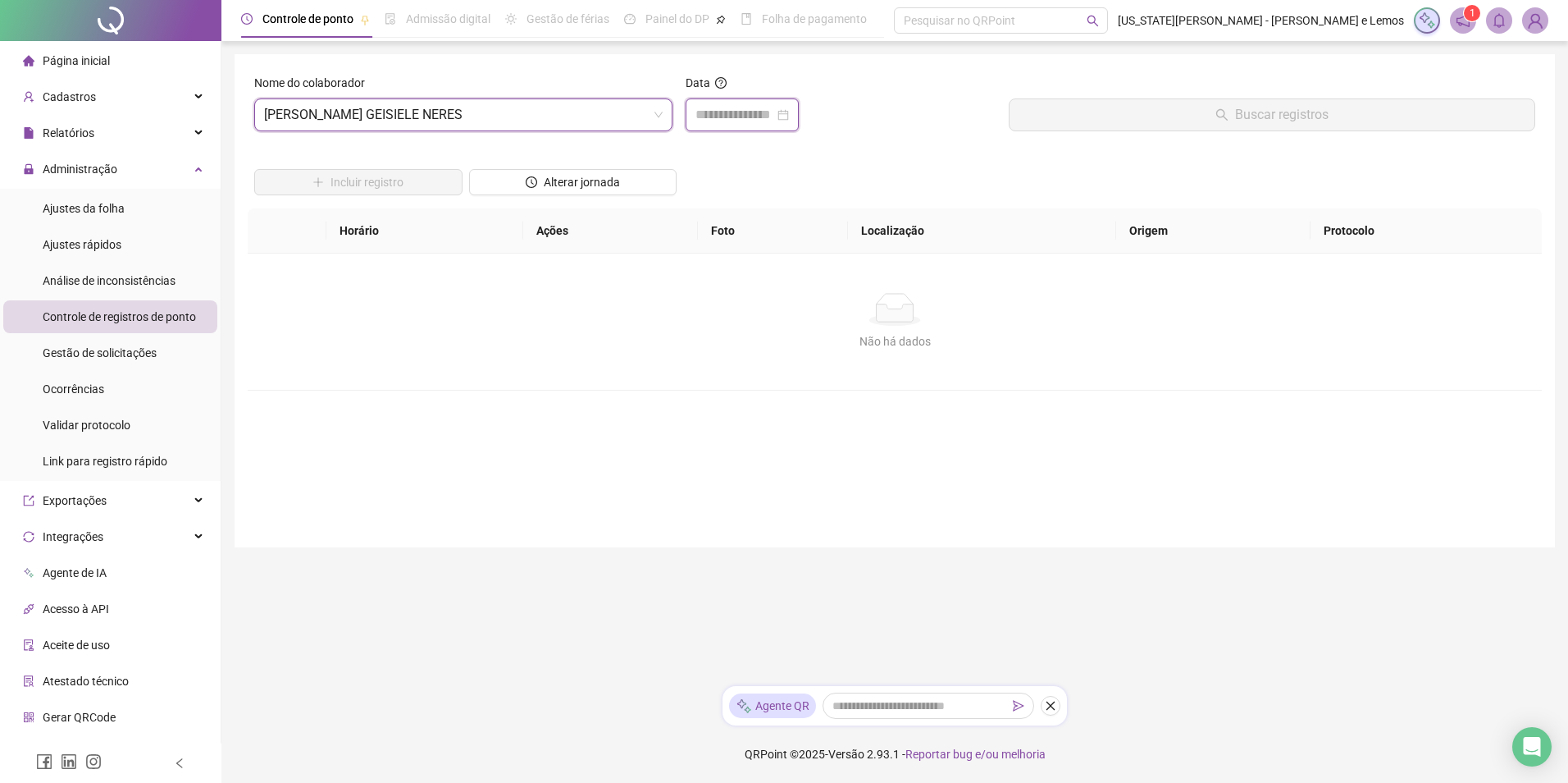
click at [751, 119] on input at bounding box center [734, 115] width 78 height 20
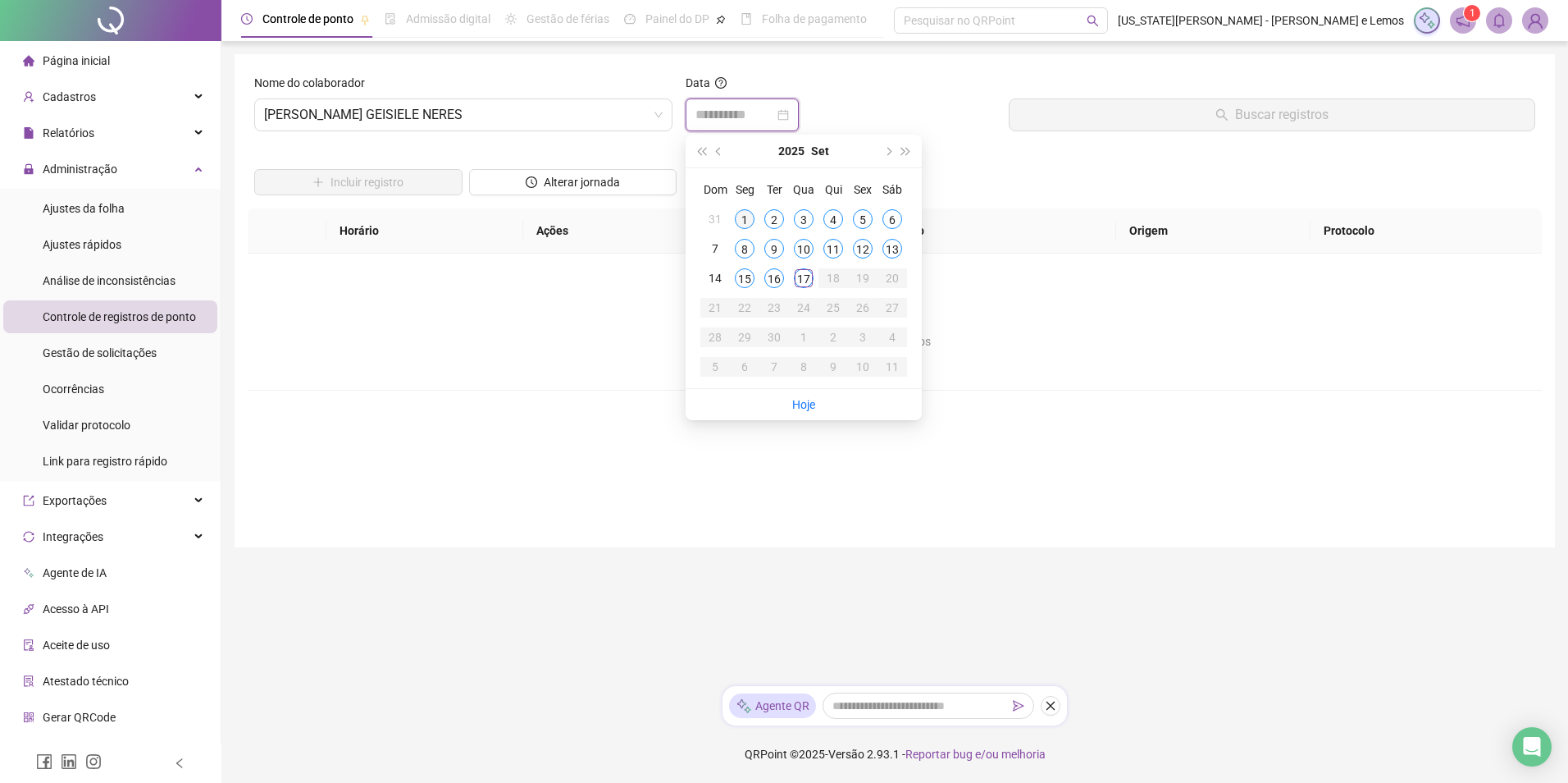
type input "**********"
click at [751, 218] on div "1" at bounding box center [745, 219] width 20 height 20
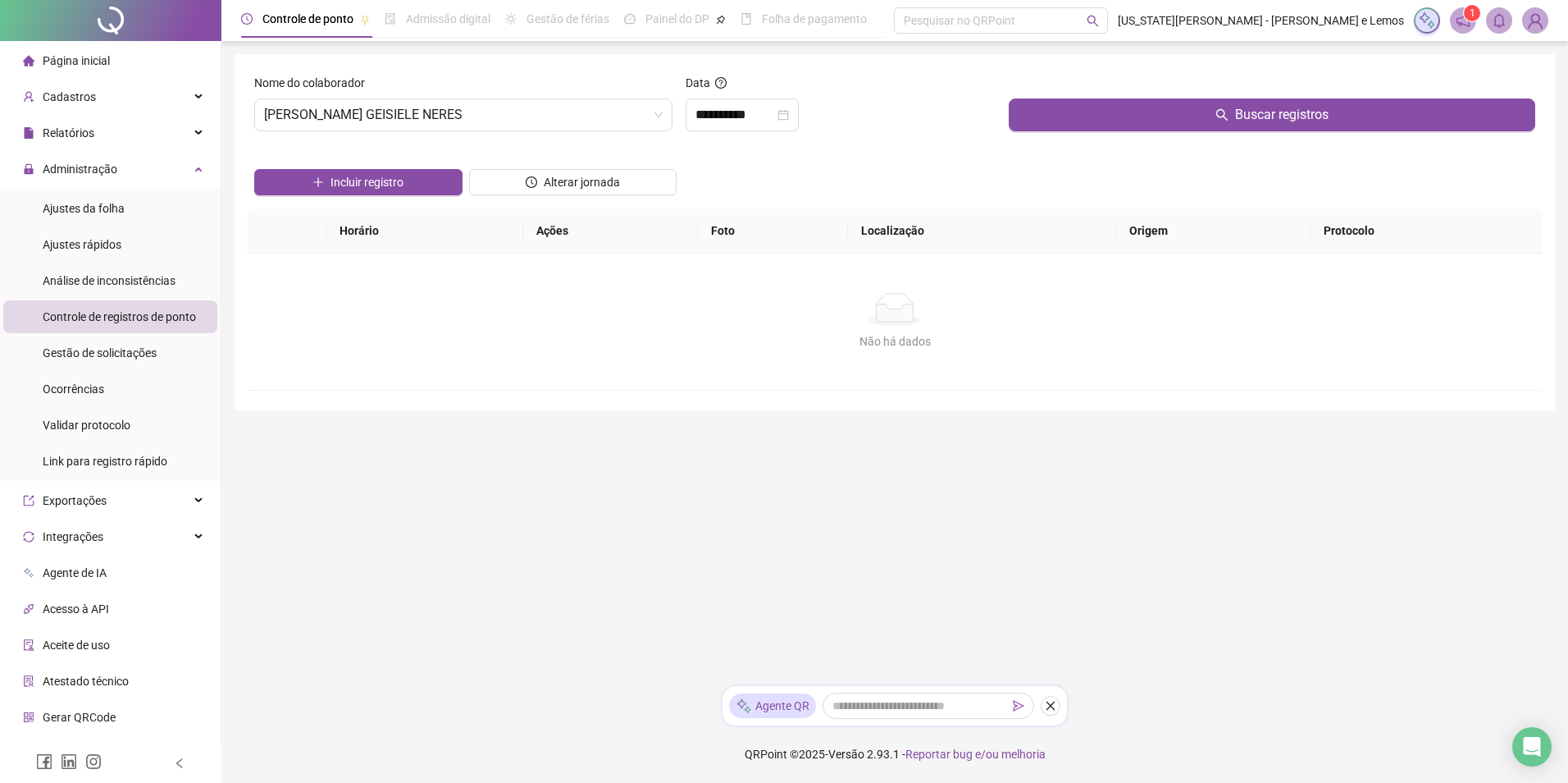
click at [1012, 147] on div "Incluir registro Alterar jornada" at bounding box center [894, 176] width 1288 height 64
click at [1041, 102] on button "Buscar registros" at bounding box center [1272, 114] width 527 height 33
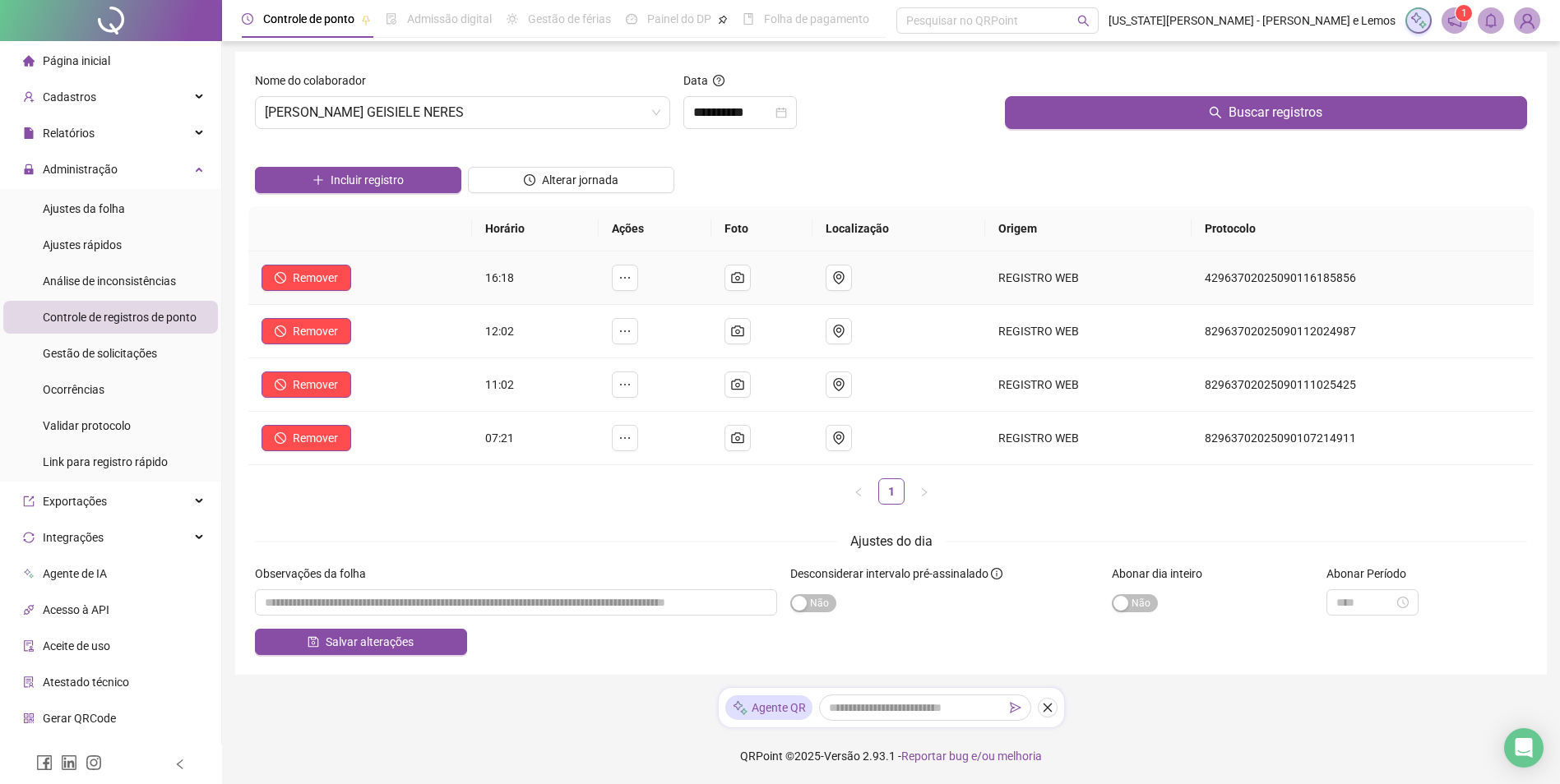
scroll to position [3, 0]
click at [117, 175] on div "Administração" at bounding box center [110, 169] width 214 height 33
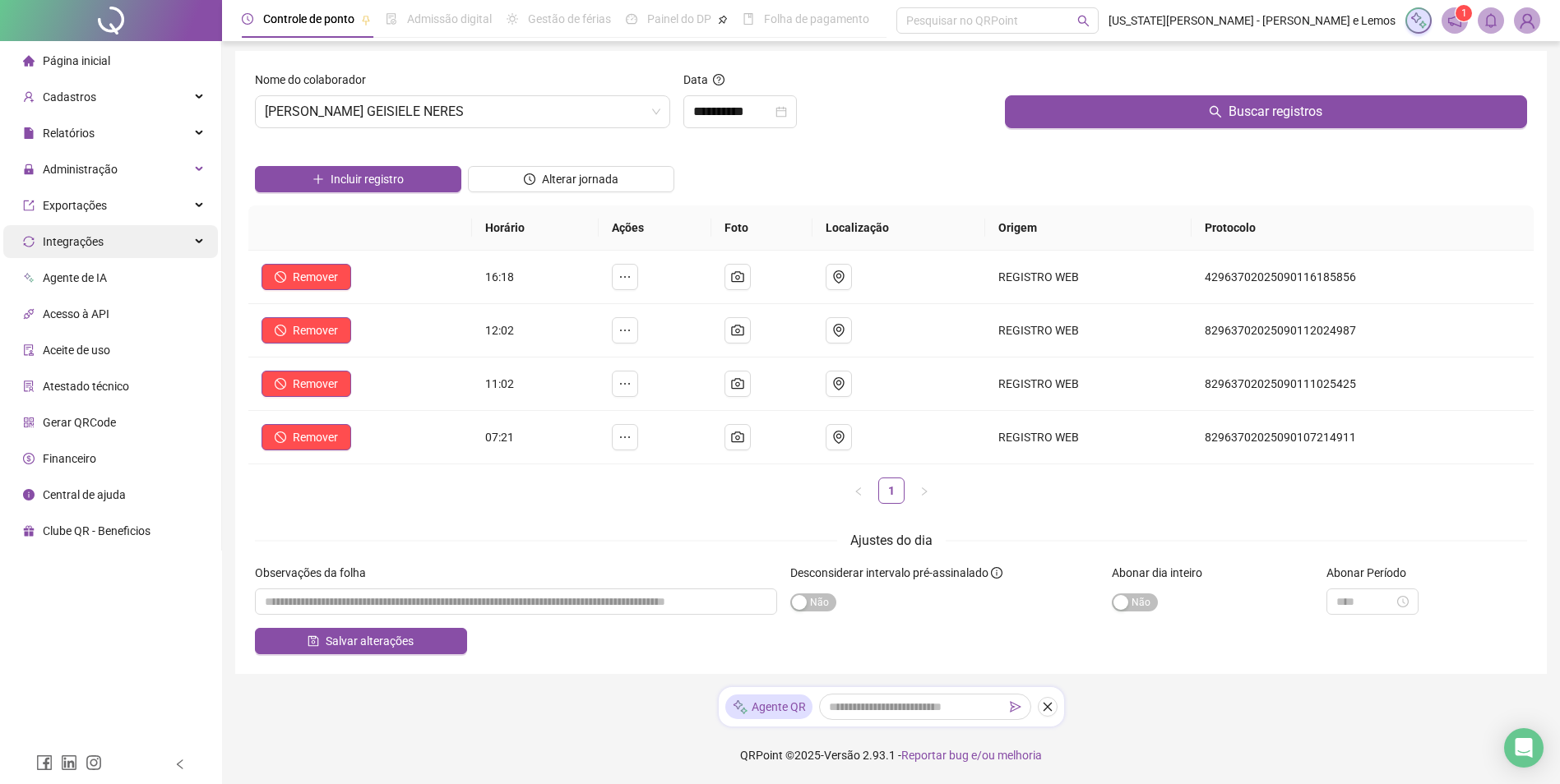
click at [142, 229] on div "Integrações" at bounding box center [110, 241] width 214 height 33
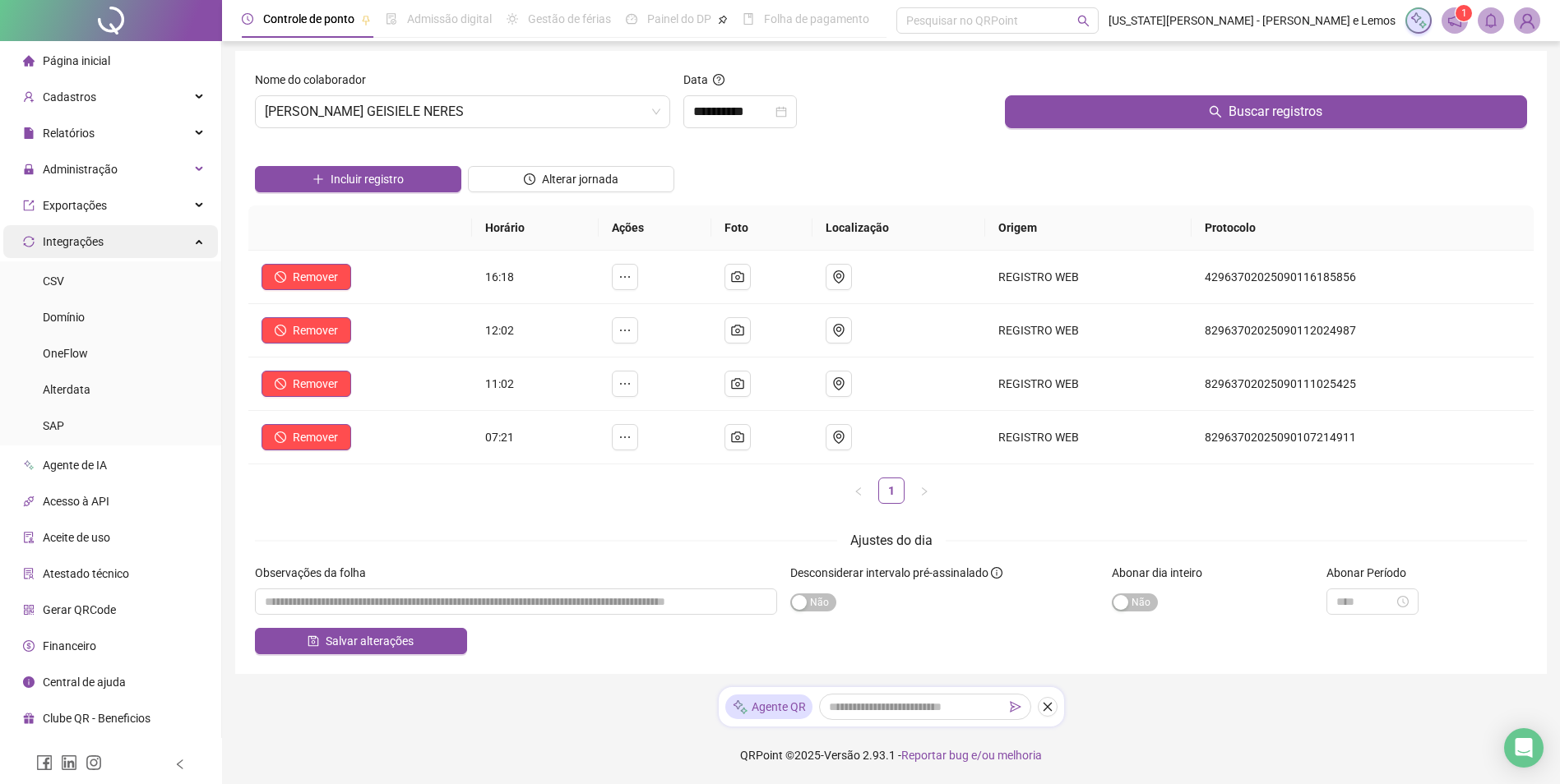
click at [132, 234] on div "Integrações" at bounding box center [110, 241] width 214 height 33
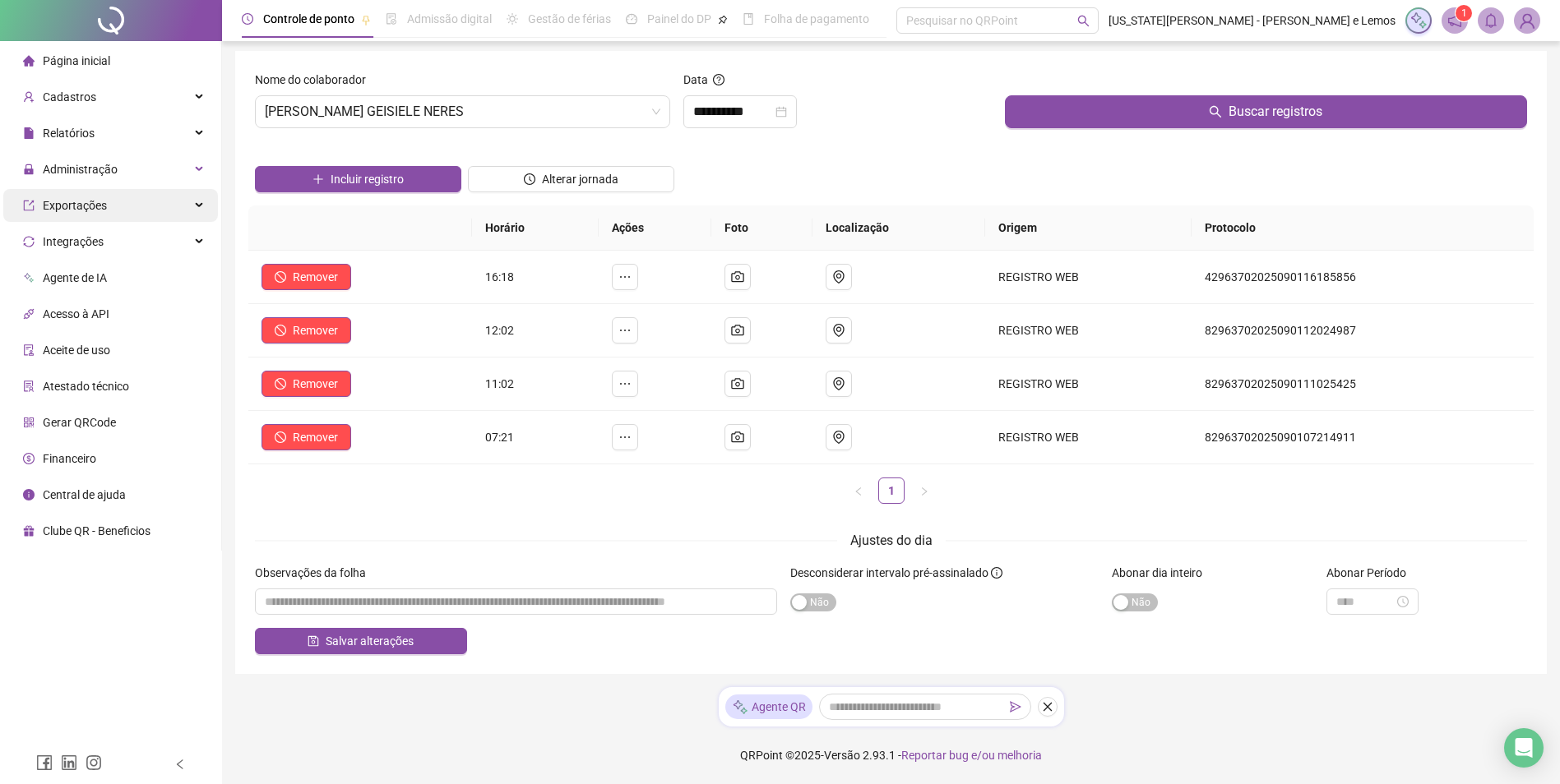
click at [139, 213] on div "Exportações" at bounding box center [110, 204] width 214 height 33
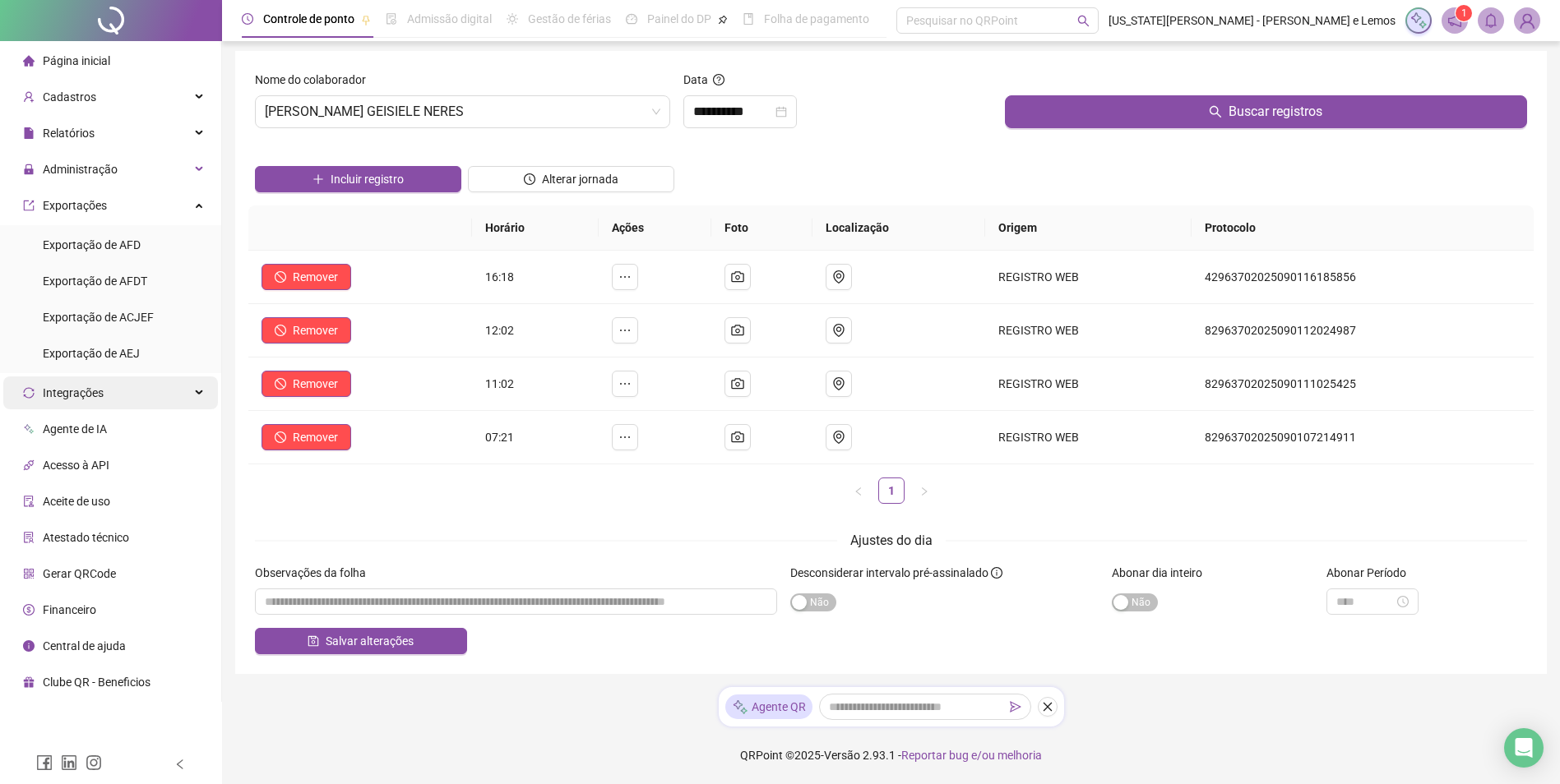
click at [148, 386] on div "Integrações" at bounding box center [110, 392] width 214 height 33
click at [149, 386] on div "Integrações" at bounding box center [110, 392] width 214 height 33
click at [161, 200] on div "Exportações" at bounding box center [110, 204] width 214 height 33
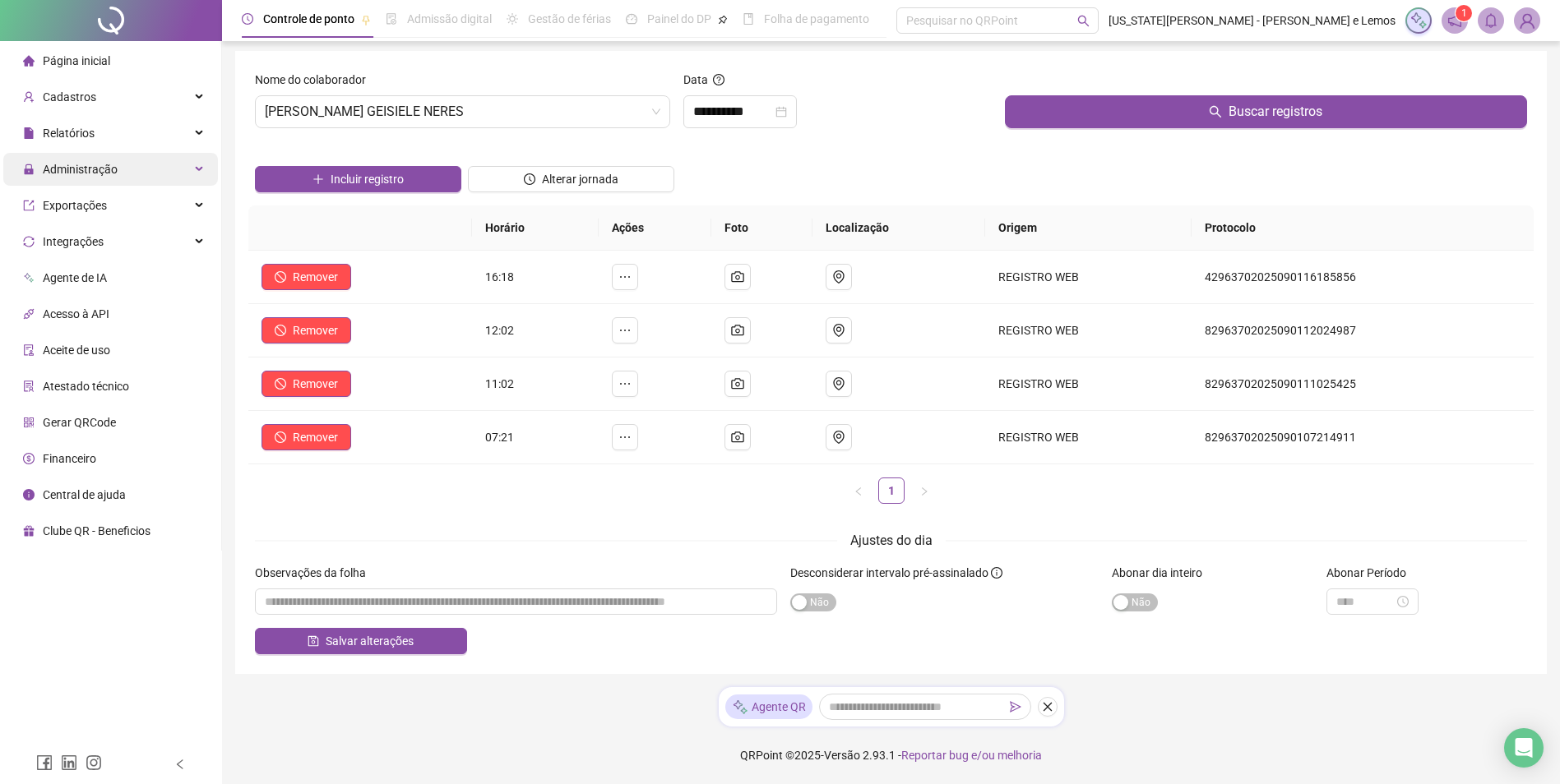
click at [177, 176] on div "Administração" at bounding box center [110, 169] width 214 height 33
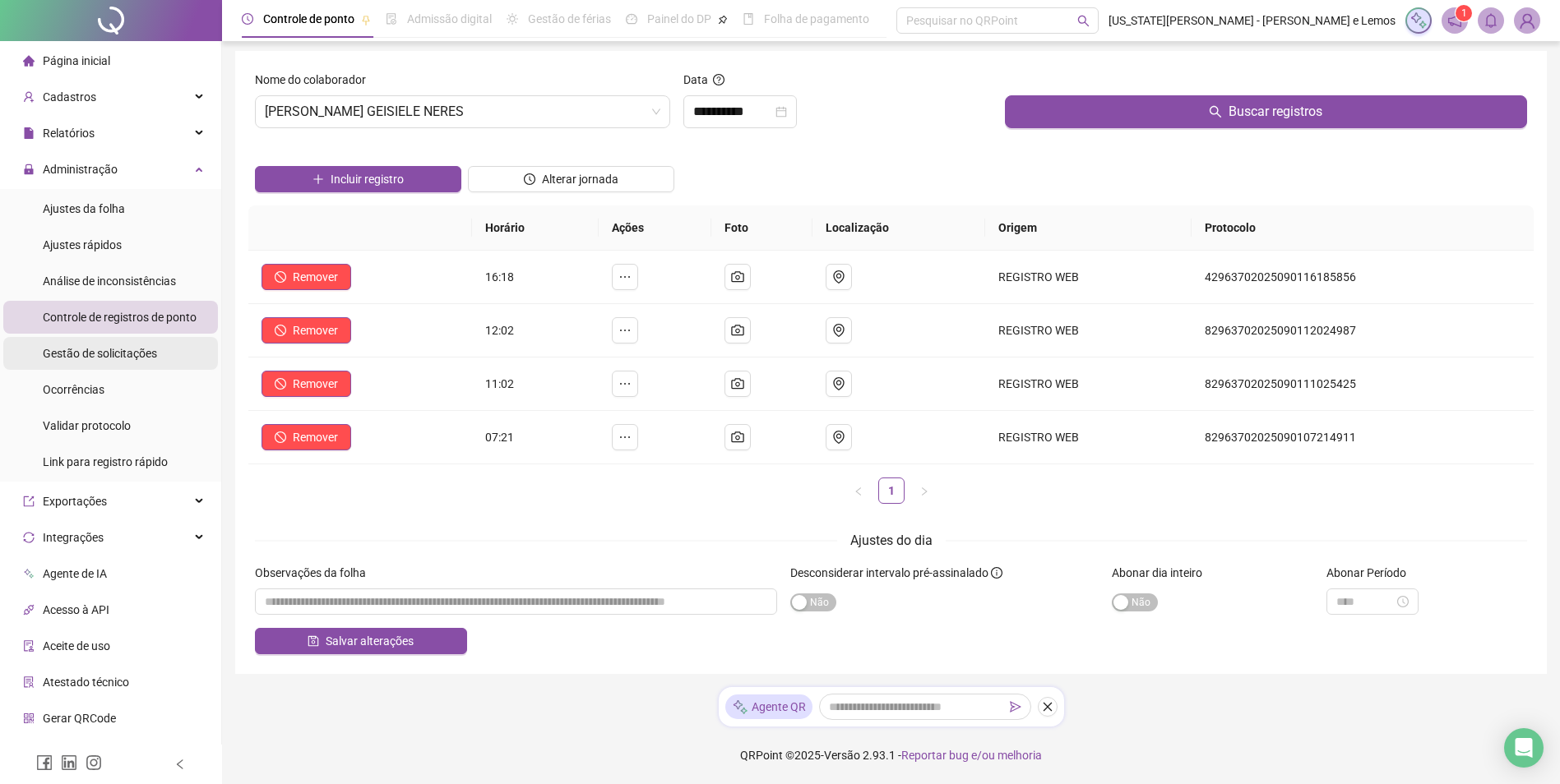
click at [147, 369] on div "Gestão de solicitações" at bounding box center [99, 352] width 114 height 33
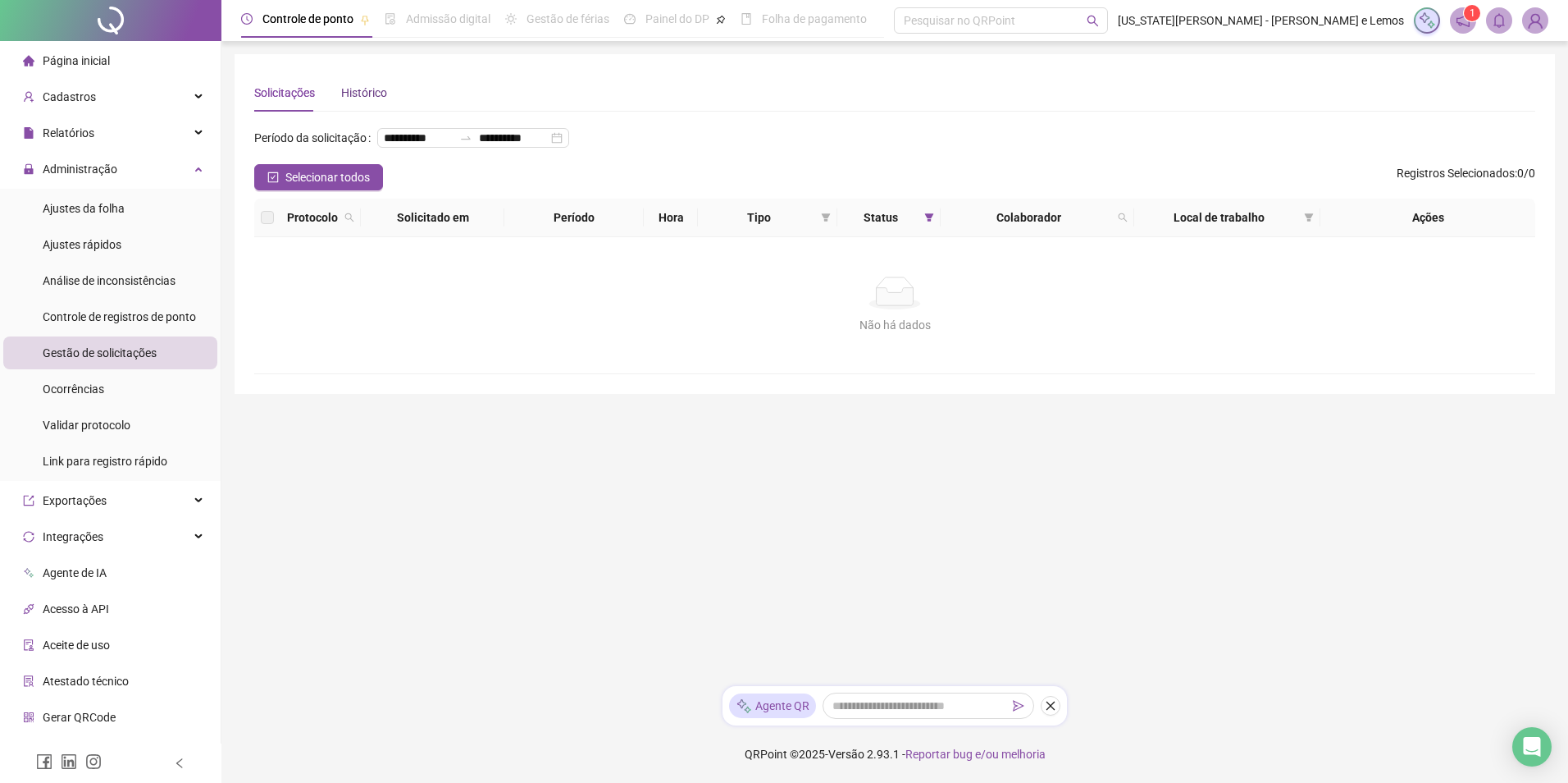
click at [358, 96] on div "Histórico" at bounding box center [364, 92] width 46 height 18
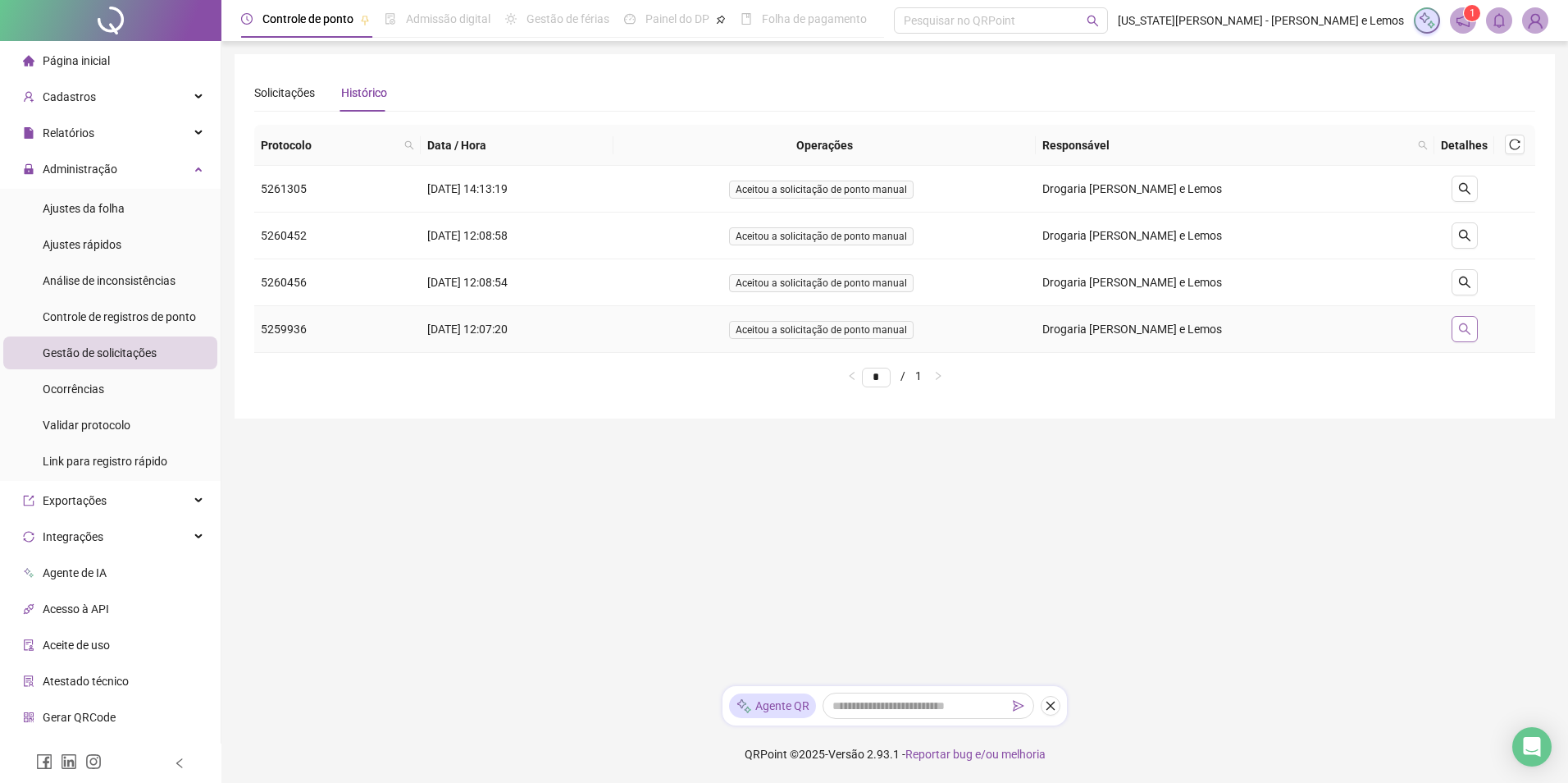
click at [1474, 331] on button "button" at bounding box center [1464, 329] width 26 height 26
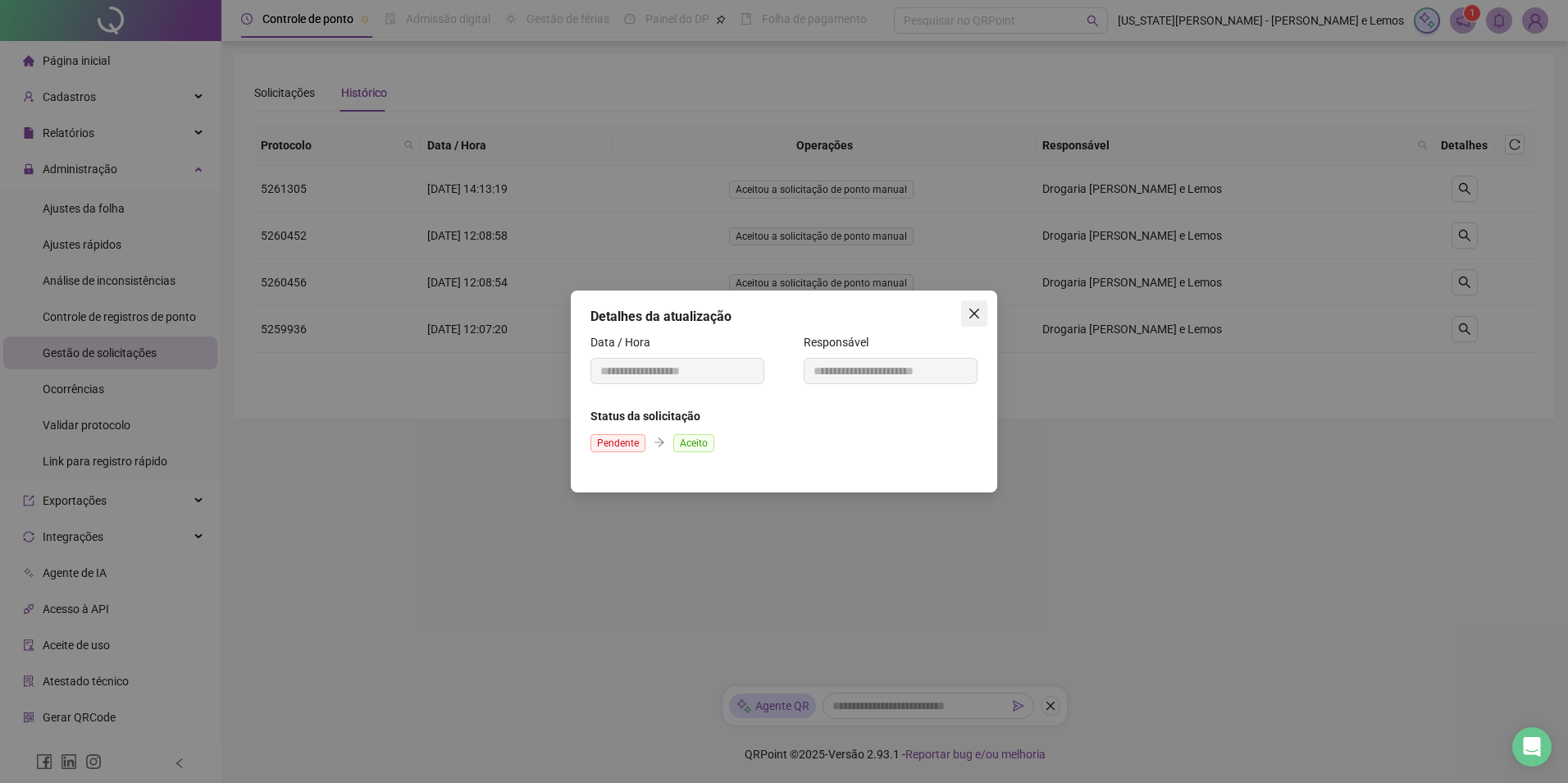
click at [978, 311] on icon "close" at bounding box center [975, 313] width 10 height 10
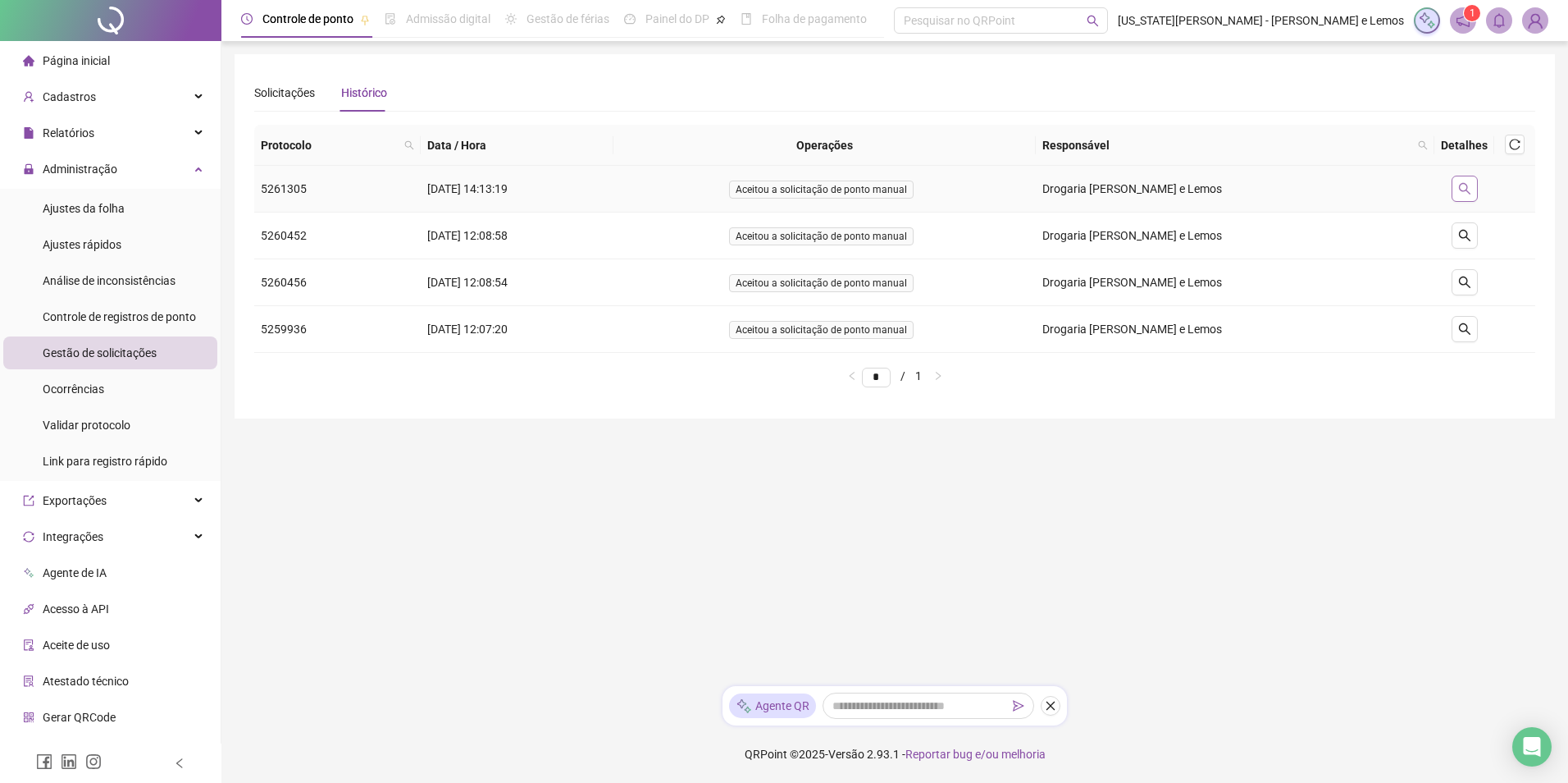
click at [1460, 192] on icon "search" at bounding box center [1464, 188] width 13 height 13
type input "**********"
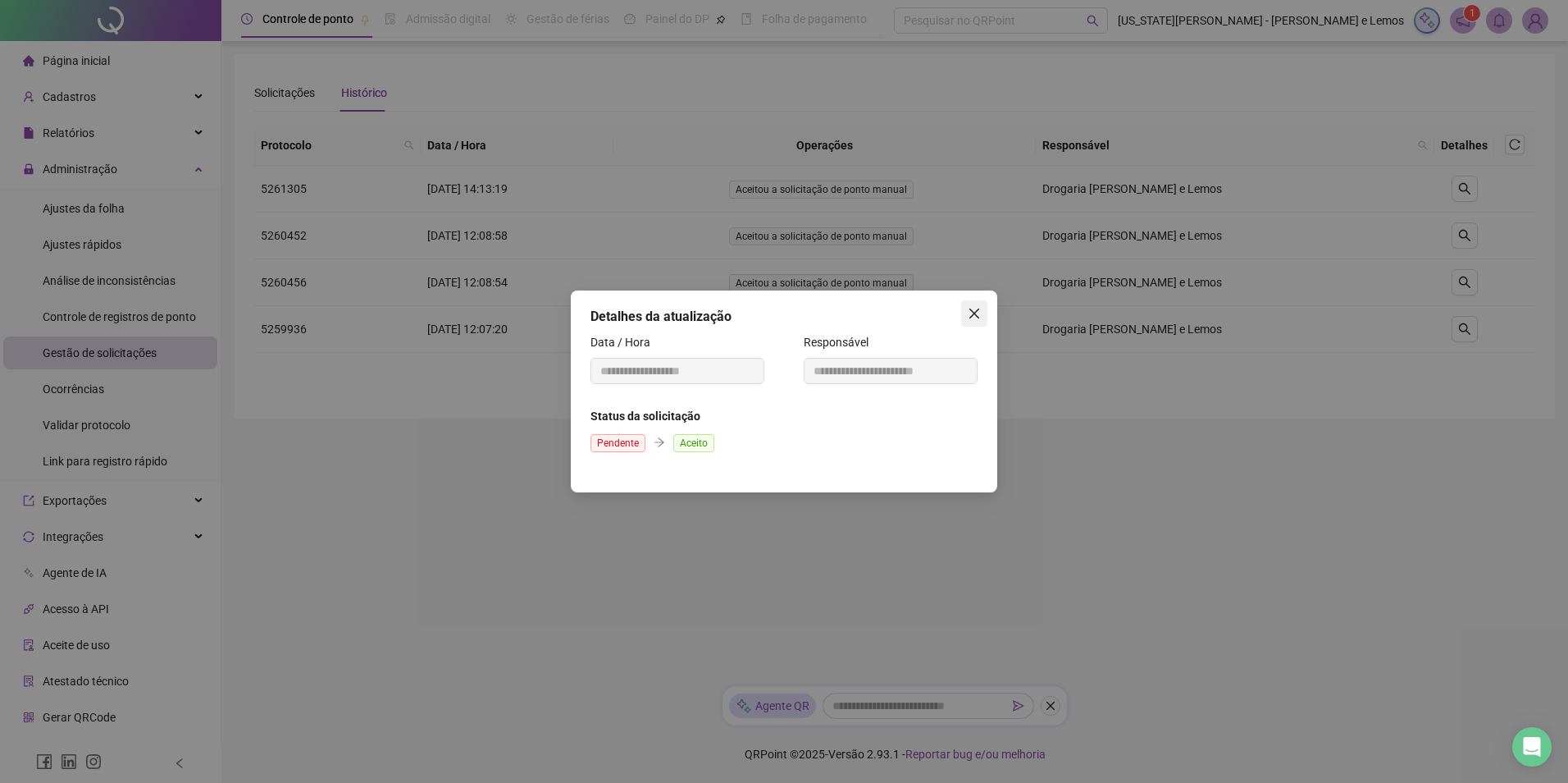
click at [966, 322] on button "Close" at bounding box center [974, 313] width 26 height 26
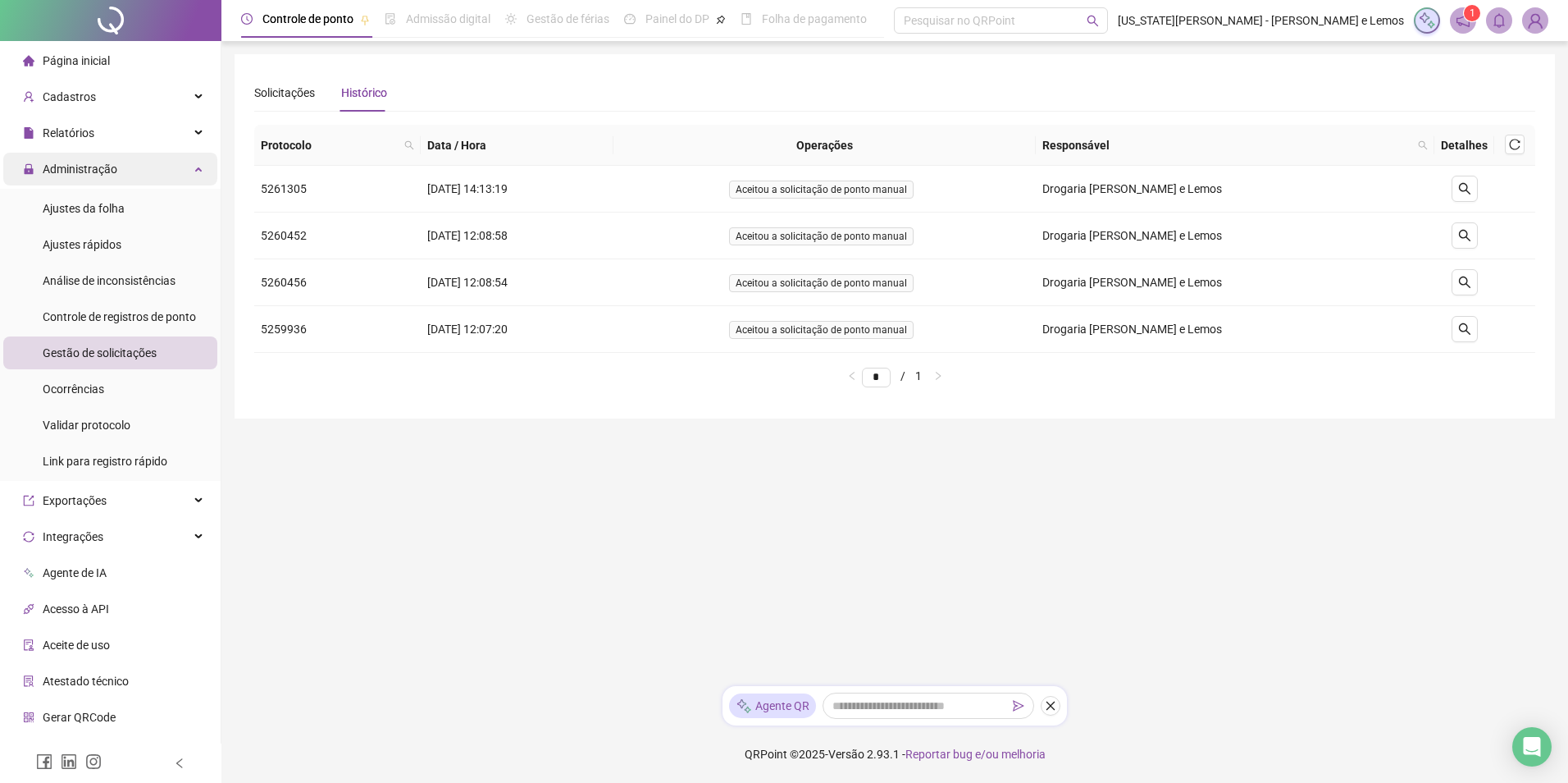
click at [179, 178] on div "Administração" at bounding box center [110, 168] width 214 height 33
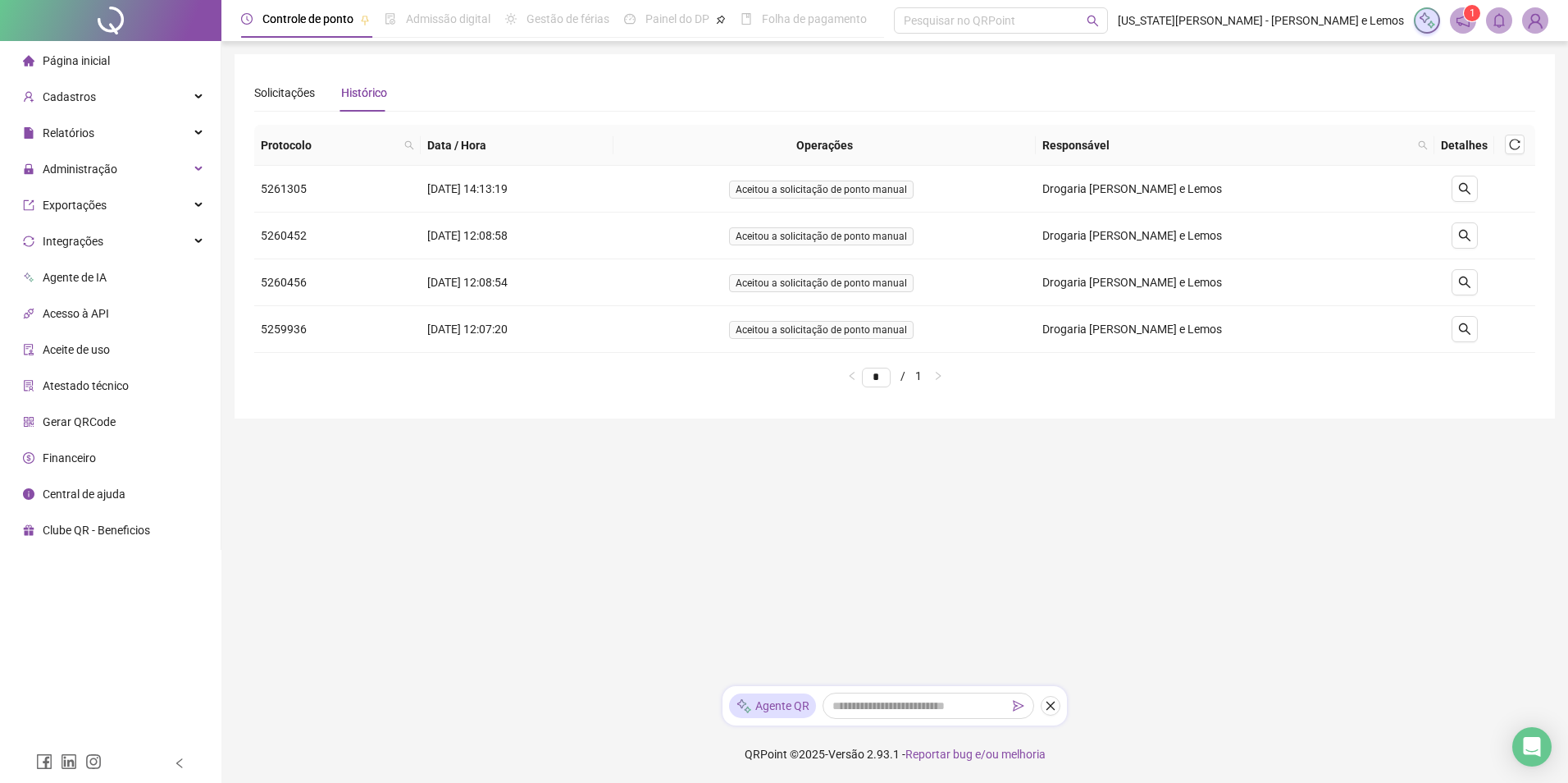
click at [102, 41] on div at bounding box center [111, 20] width 222 height 41
